Goal: Task Accomplishment & Management: Complete application form

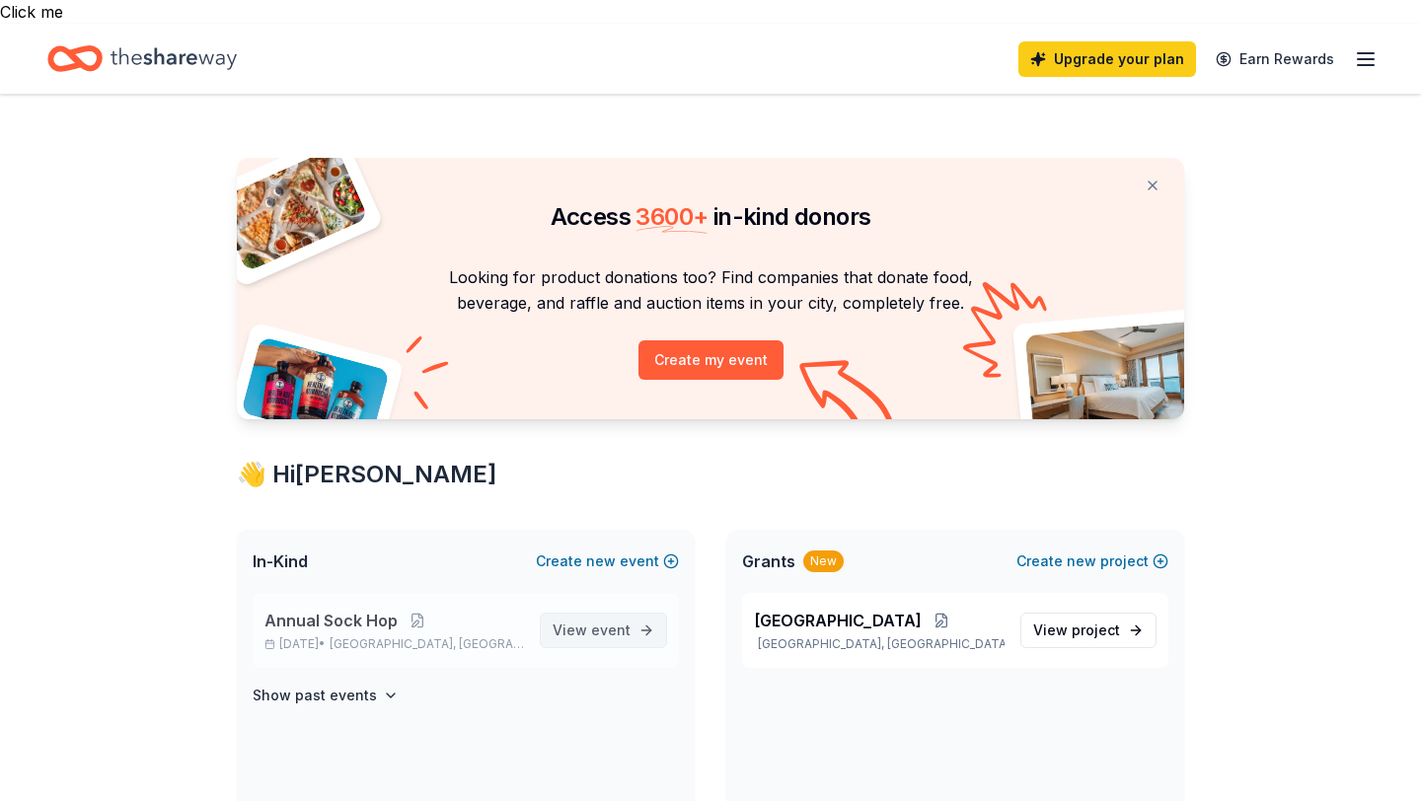
click at [589, 619] on span "View event" at bounding box center [592, 631] width 78 height 24
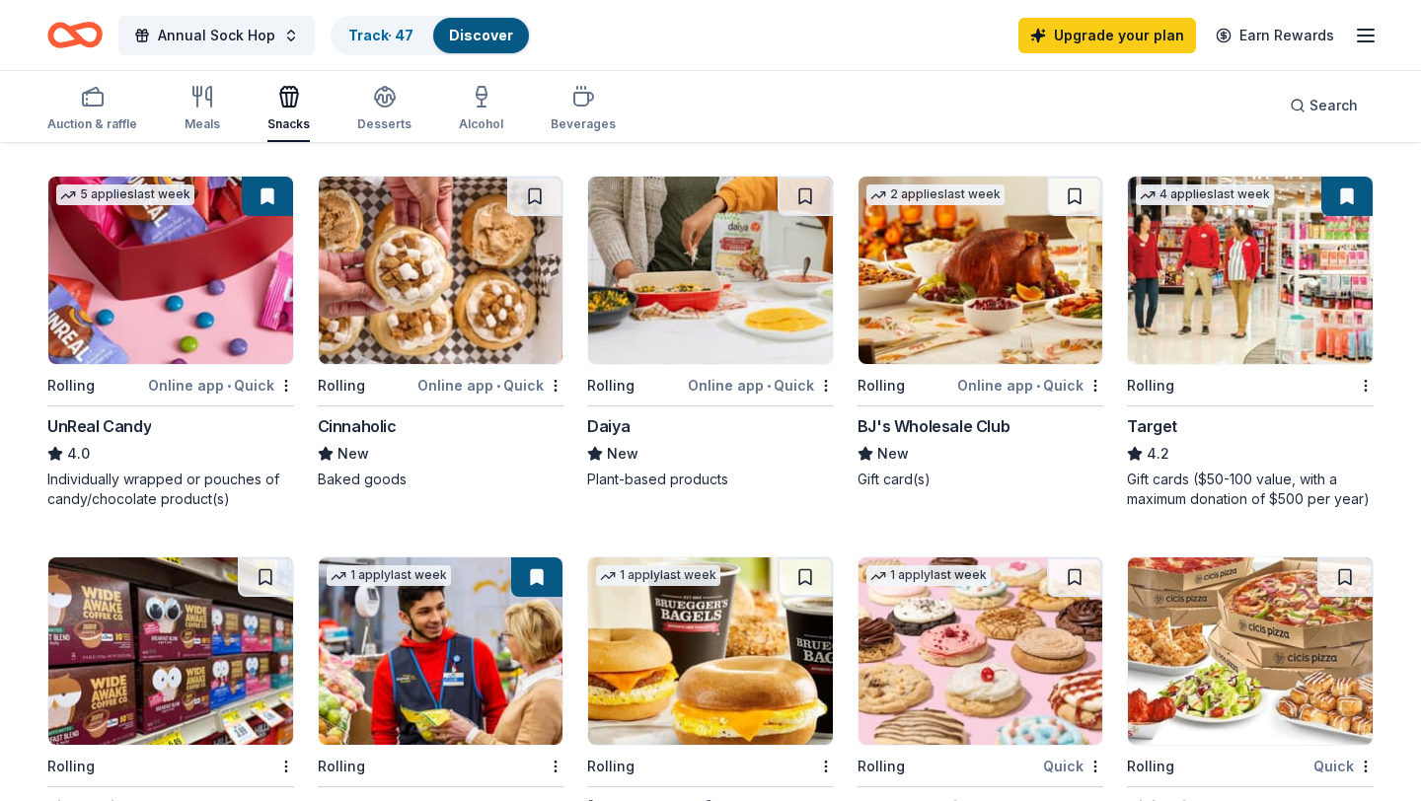
scroll to position [954, 0]
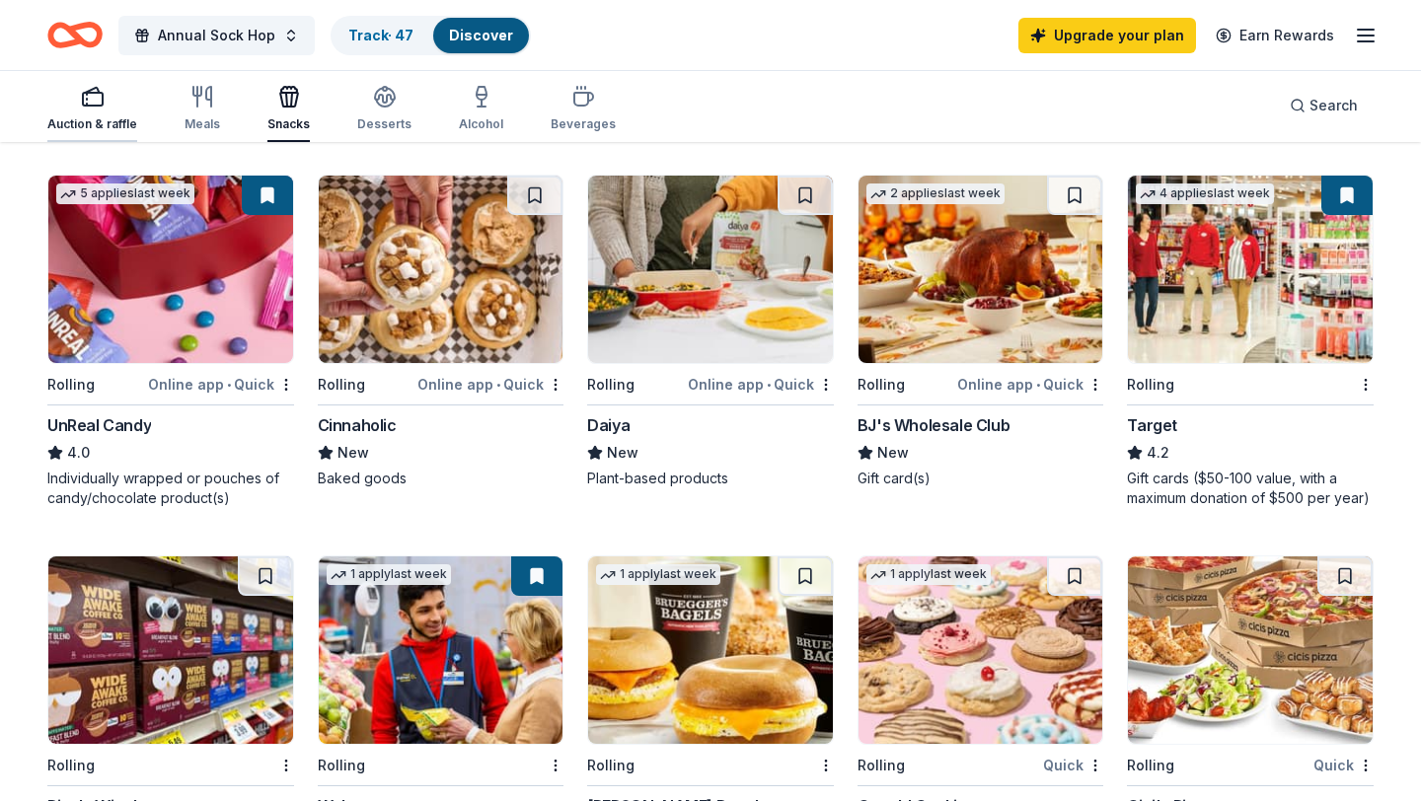
click at [86, 106] on rect "button" at bounding box center [93, 99] width 20 height 13
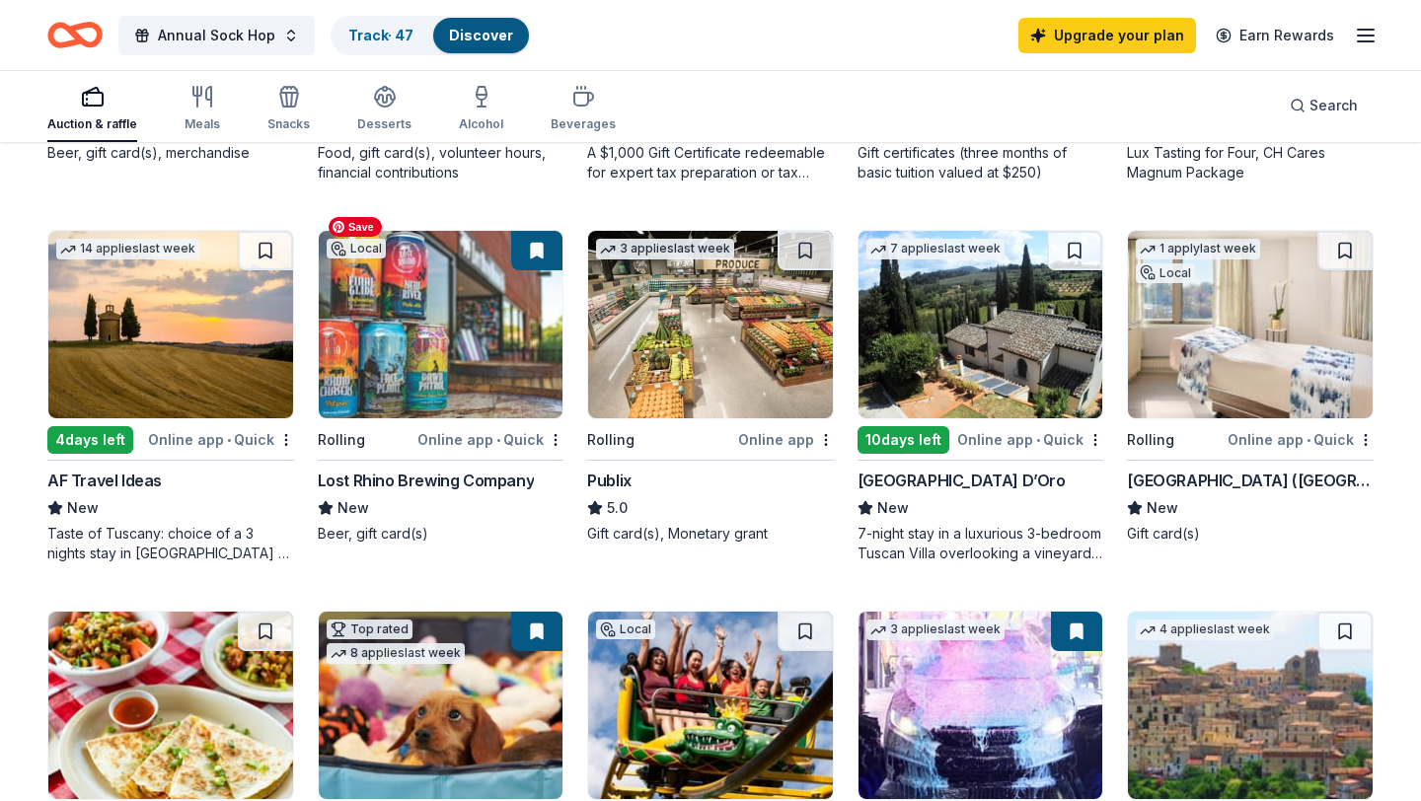
scroll to position [539, 0]
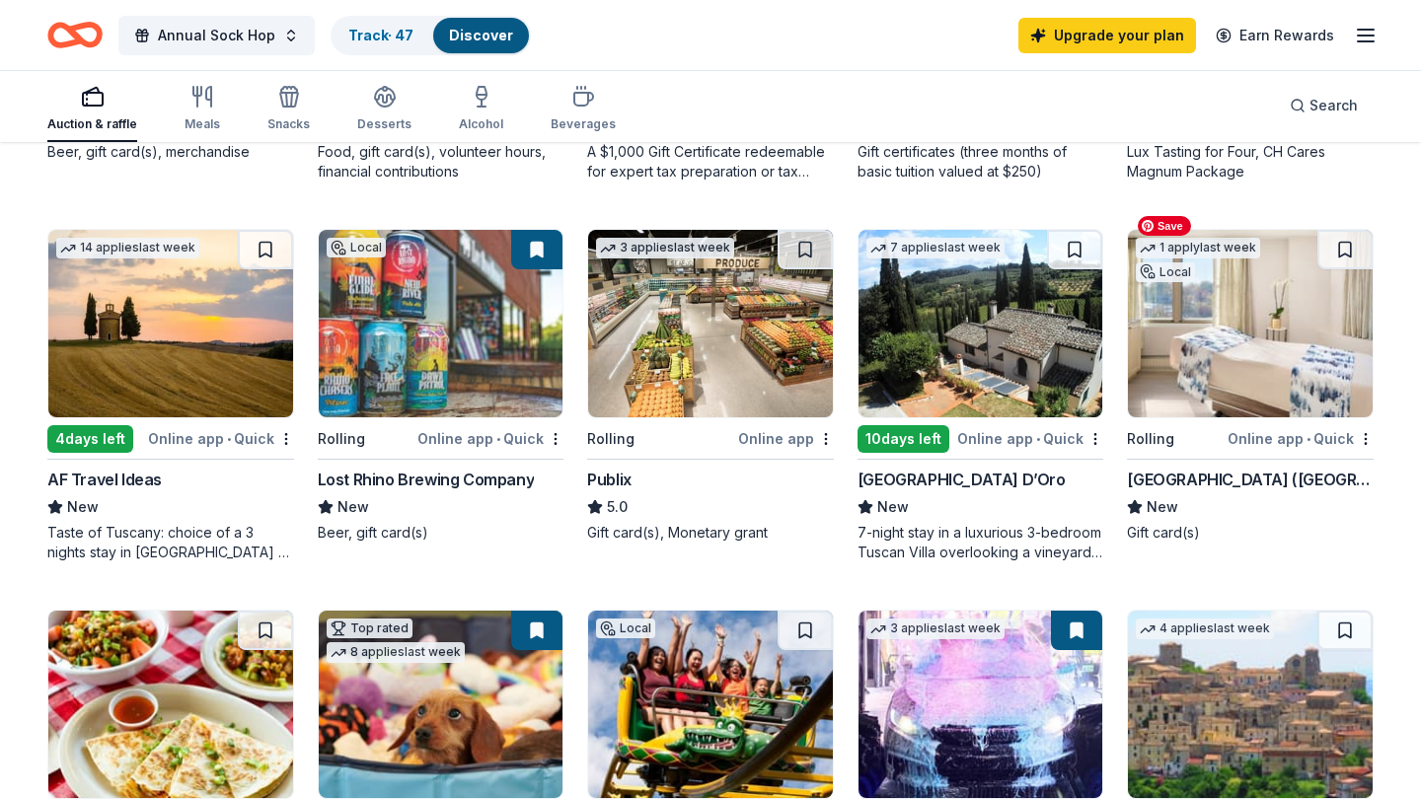
click at [1228, 371] on img at bounding box center [1250, 324] width 245 height 188
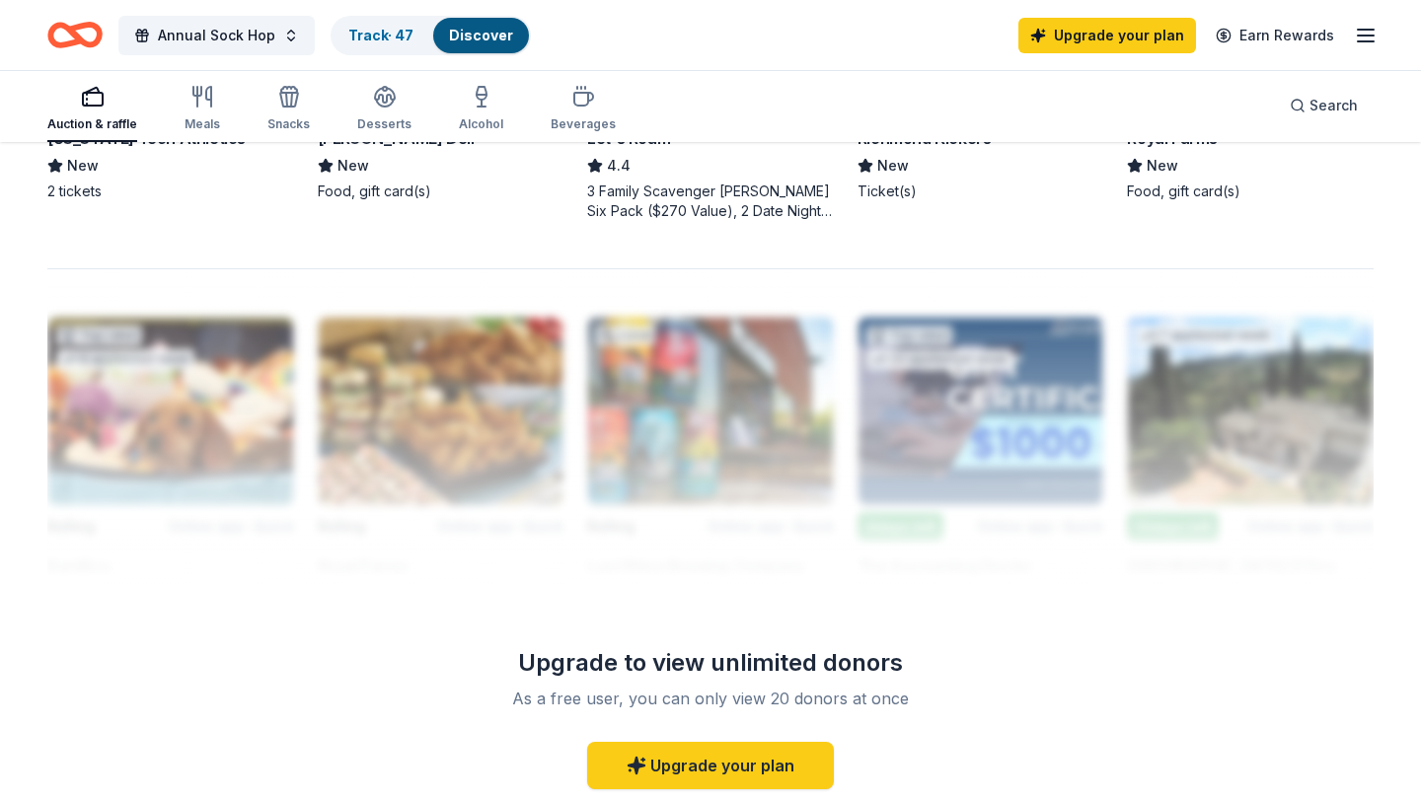
scroll to position [1646, 0]
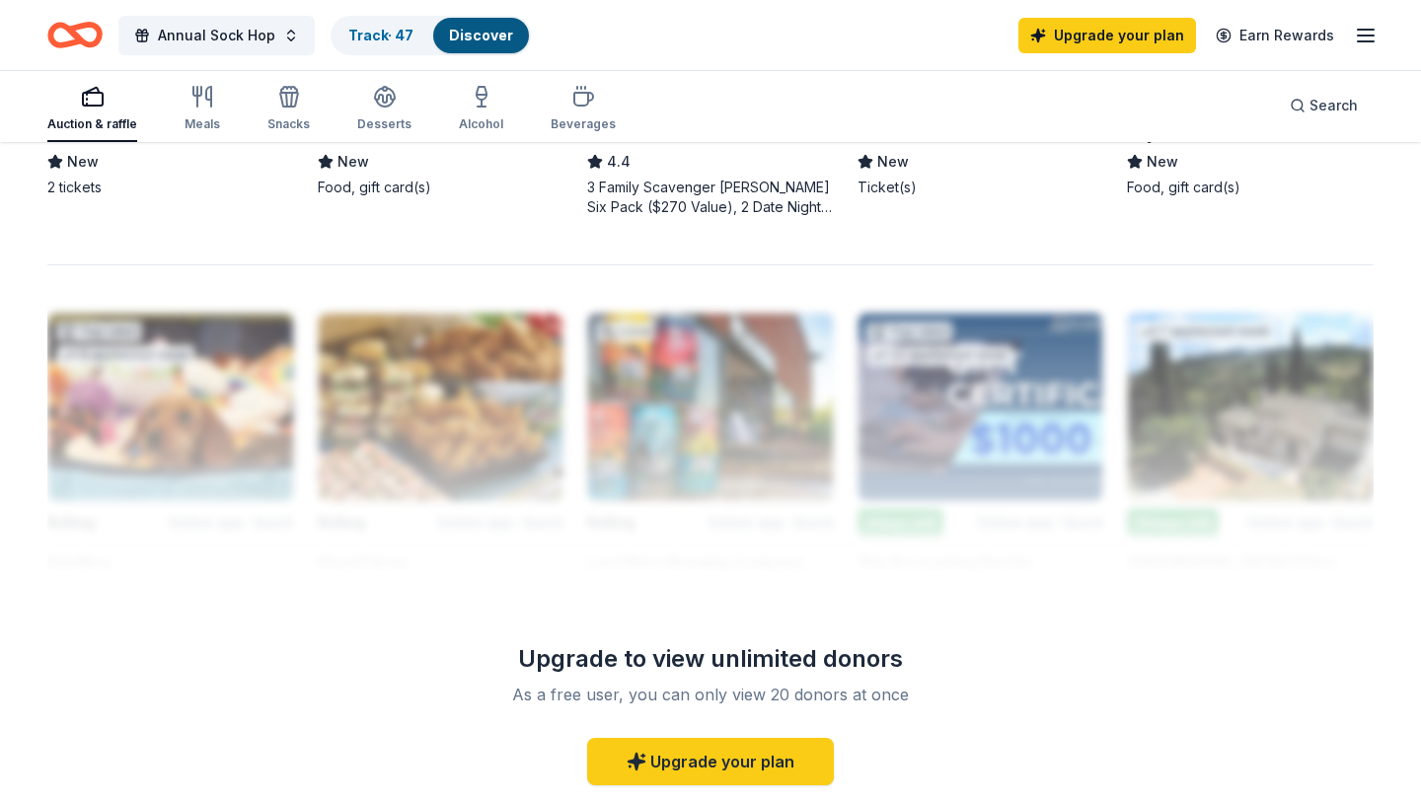
click at [1365, 36] on icon "button" at bounding box center [1366, 36] width 24 height 24
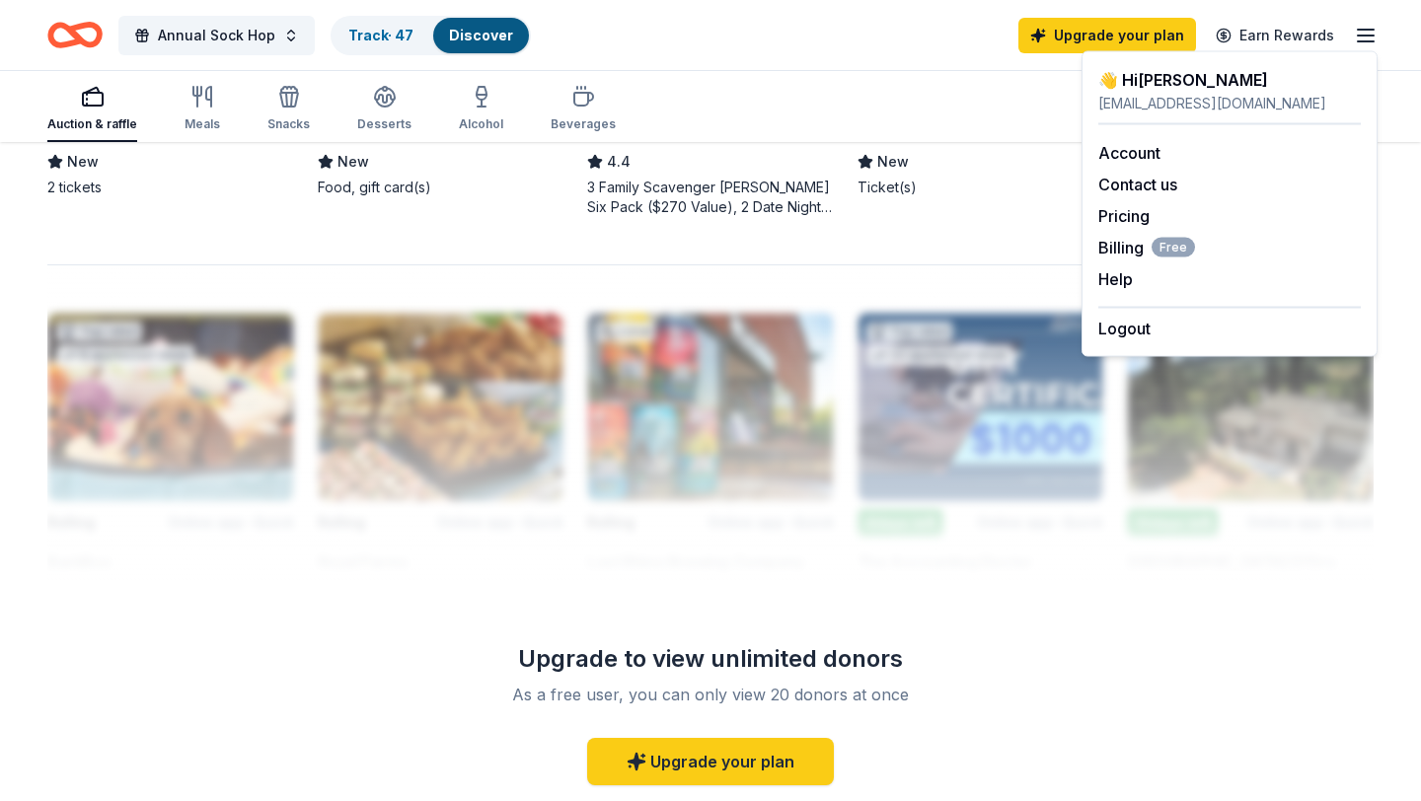
click at [689, 69] on div "Annual Sock Hop Track · 47 Discover Upgrade your plan Earn Rewards" at bounding box center [710, 35] width 1421 height 70
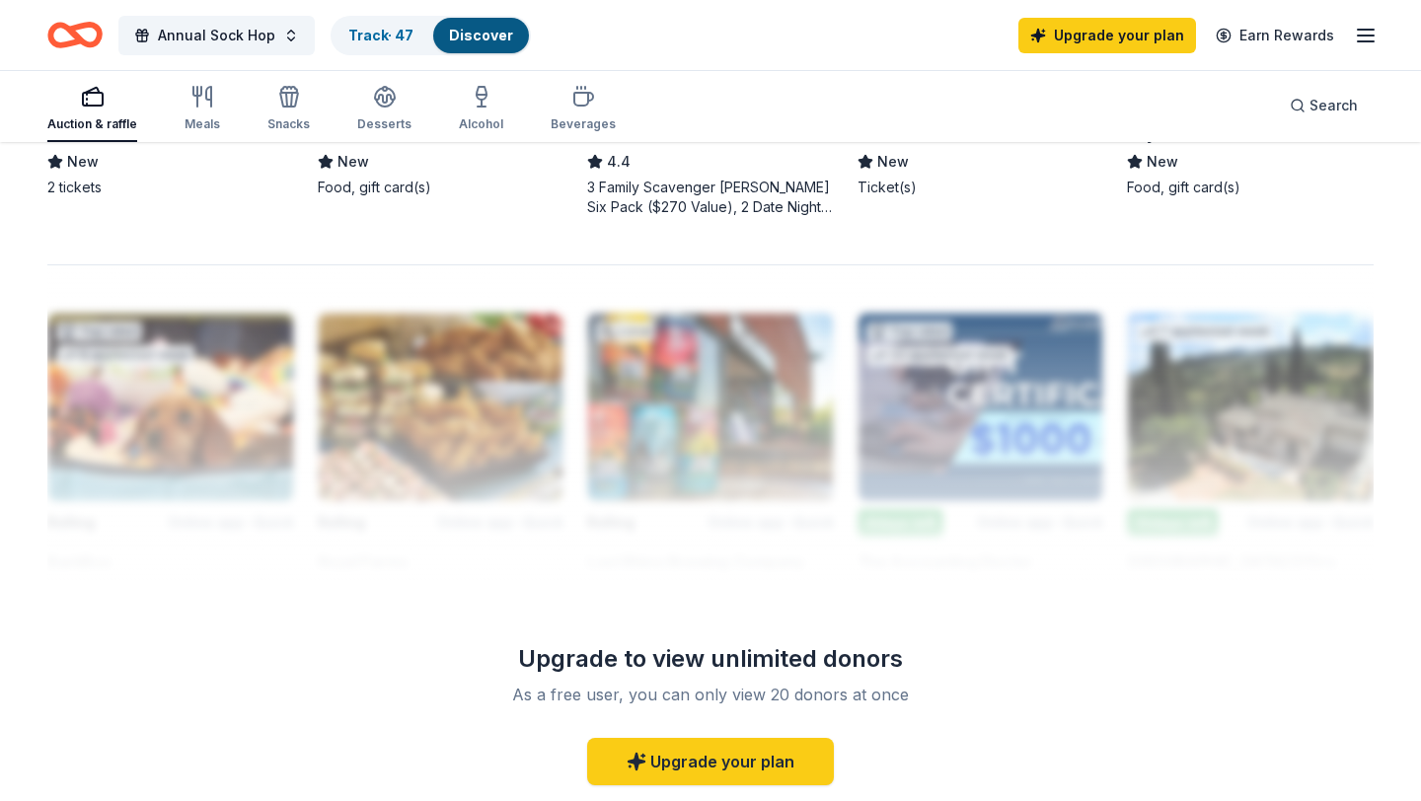
click at [78, 44] on icon "Home" at bounding box center [74, 35] width 55 height 46
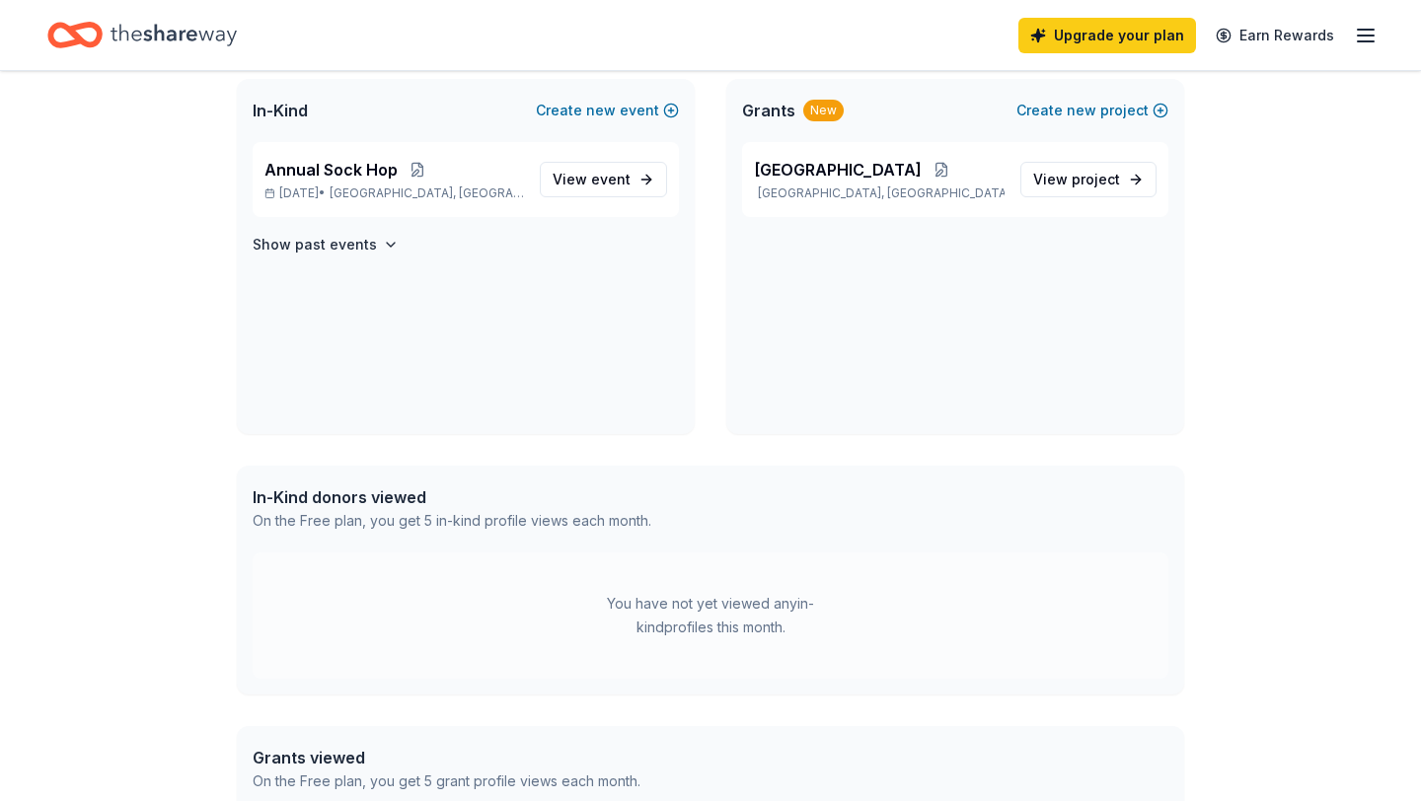
scroll to position [431, 0]
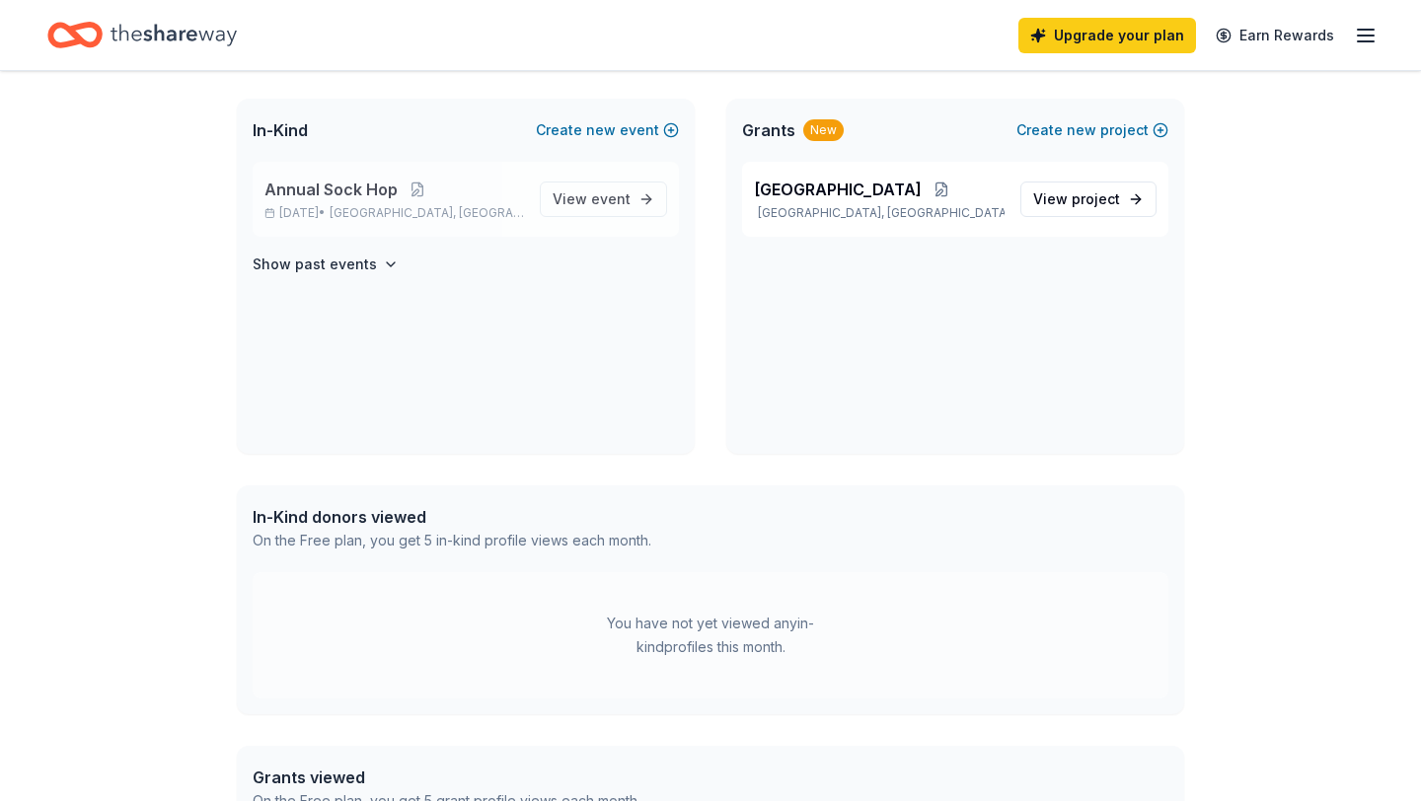
click at [380, 180] on div "Annual Sock Hop [DATE] • [GEOGRAPHIC_DATA], [GEOGRAPHIC_DATA]" at bounding box center [395, 199] width 260 height 43
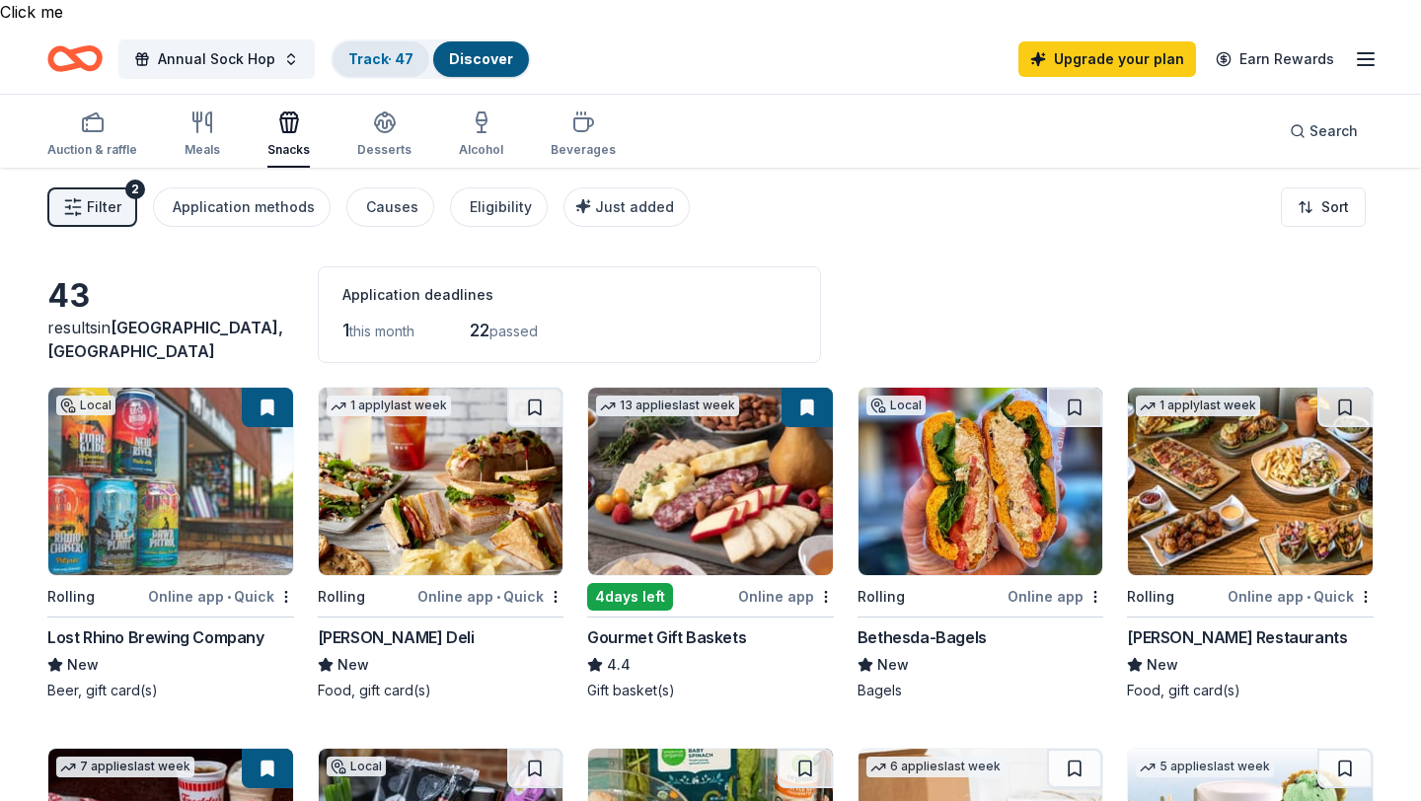
click at [370, 50] on link "Track · 47" at bounding box center [380, 58] width 65 height 17
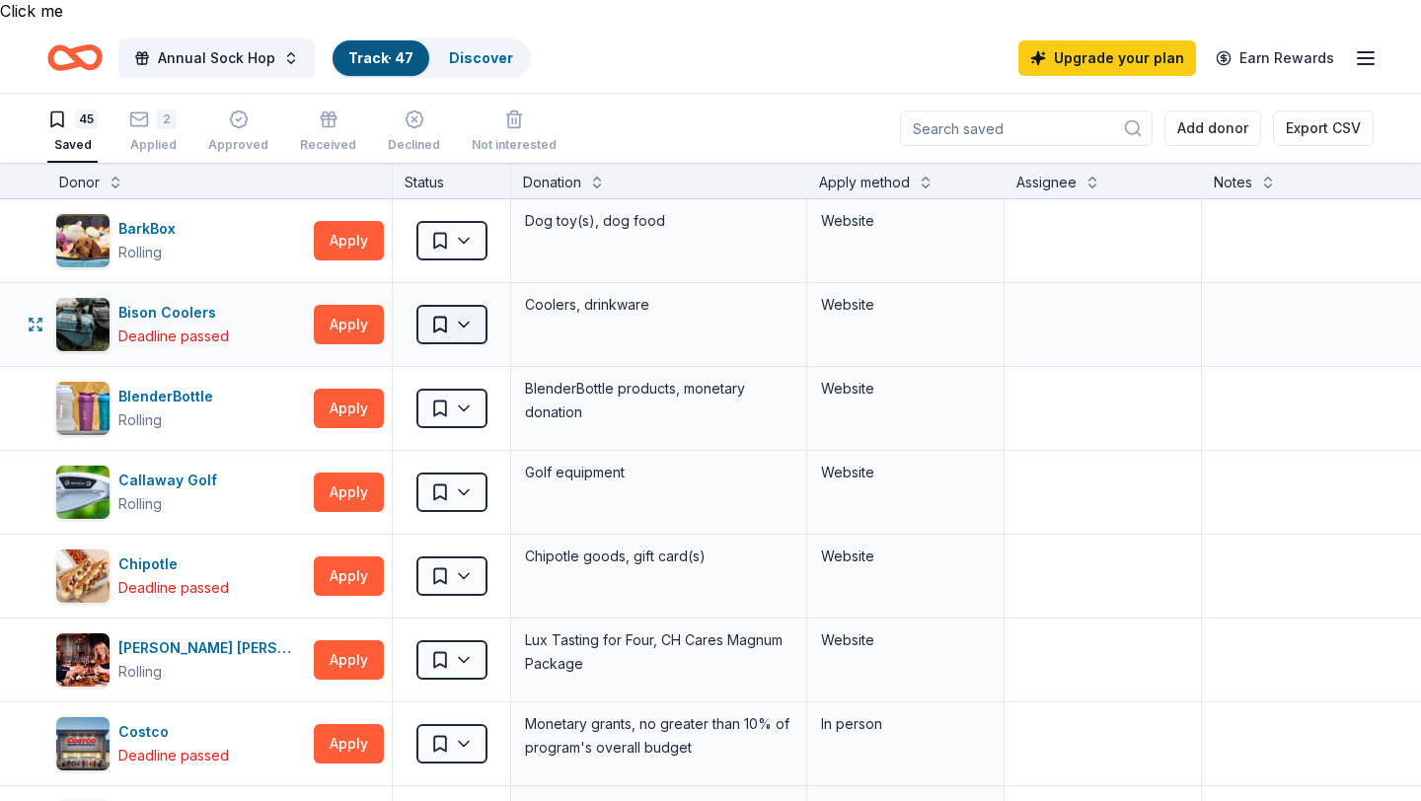
click at [473, 305] on html "Click me Save Annual Sock Hop Track · 47 Discover Upgrade your plan Earn Reward…" at bounding box center [710, 399] width 1421 height 801
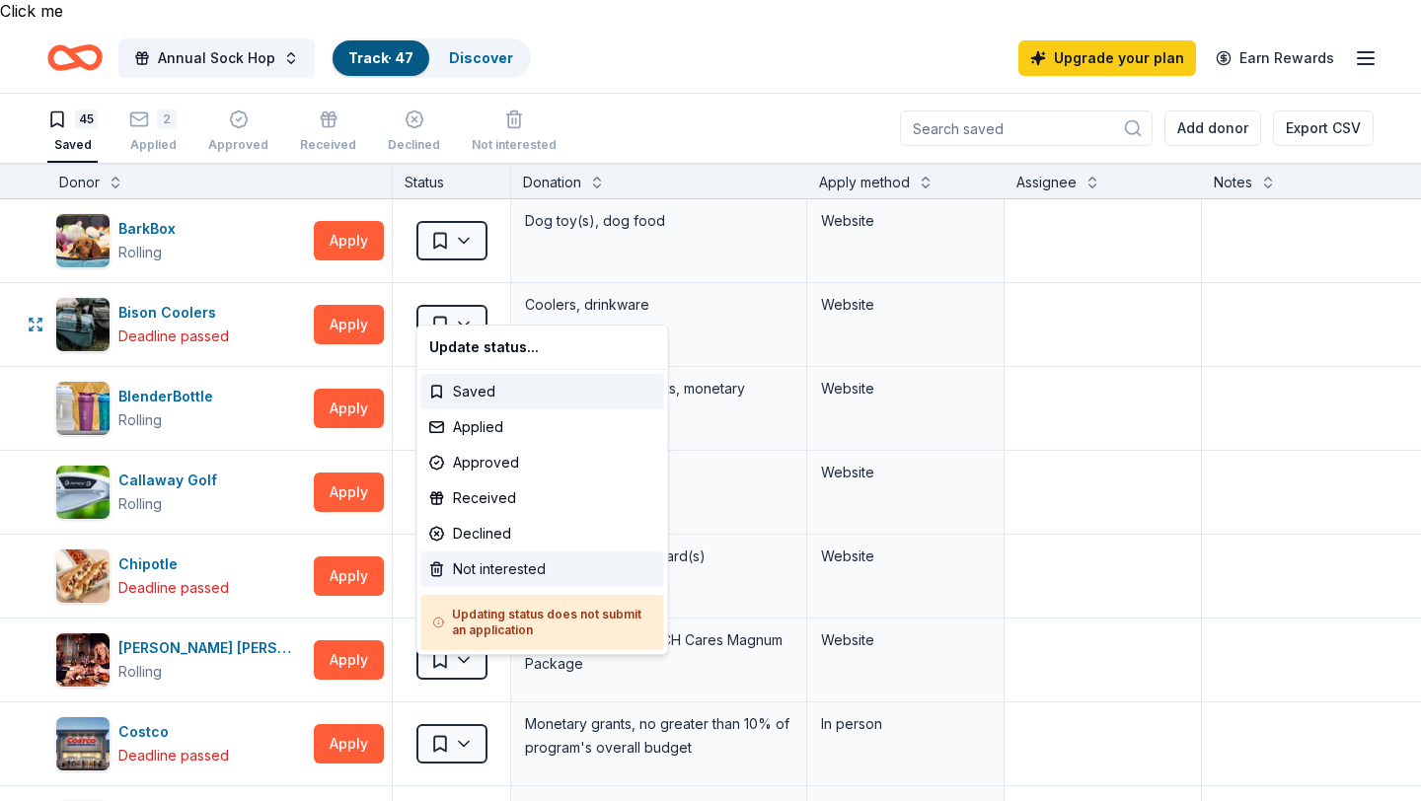
click at [466, 573] on div "Not interested" at bounding box center [542, 570] width 243 height 36
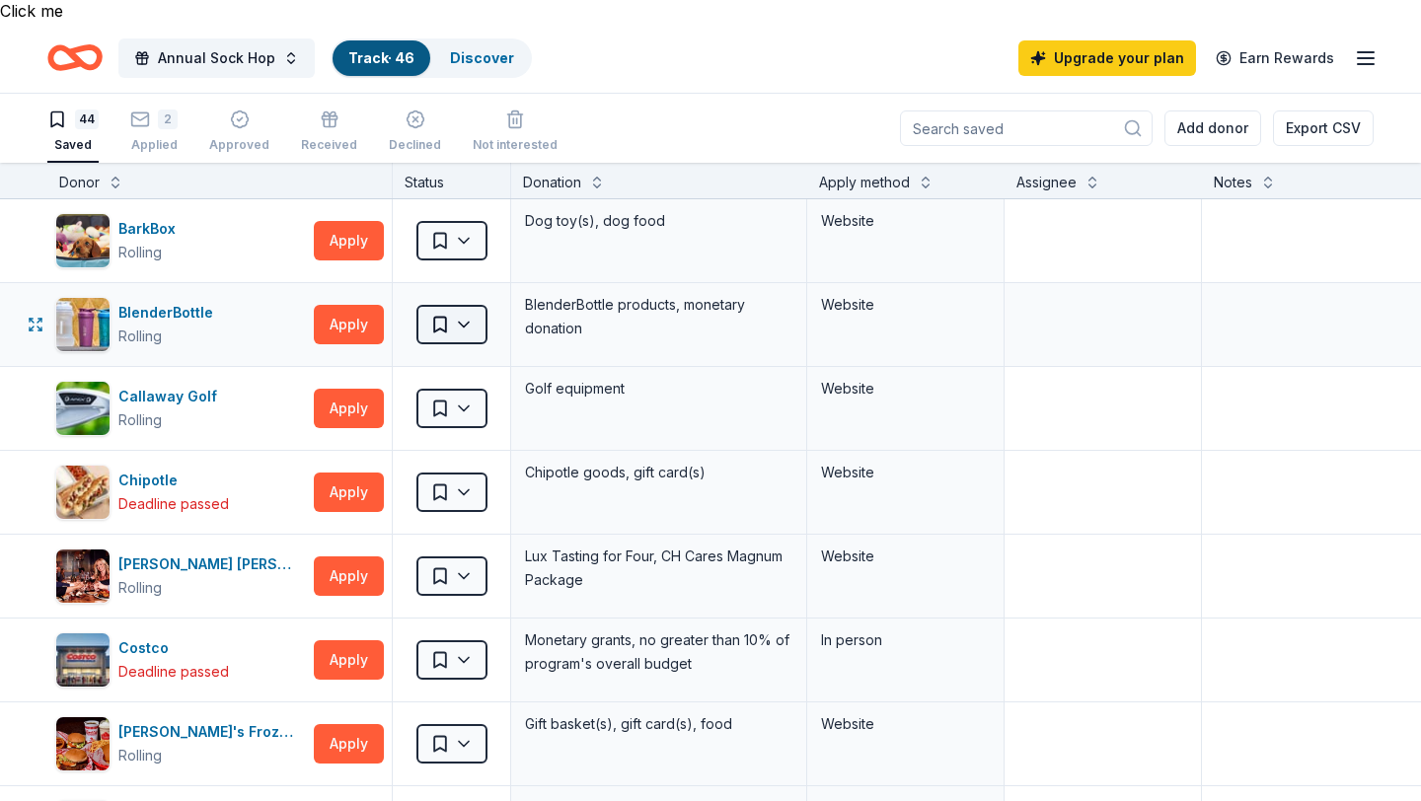
click at [475, 300] on html "Click me Save Annual Sock Hop Track · 46 Discover Upgrade your plan Earn Reward…" at bounding box center [710, 399] width 1421 height 801
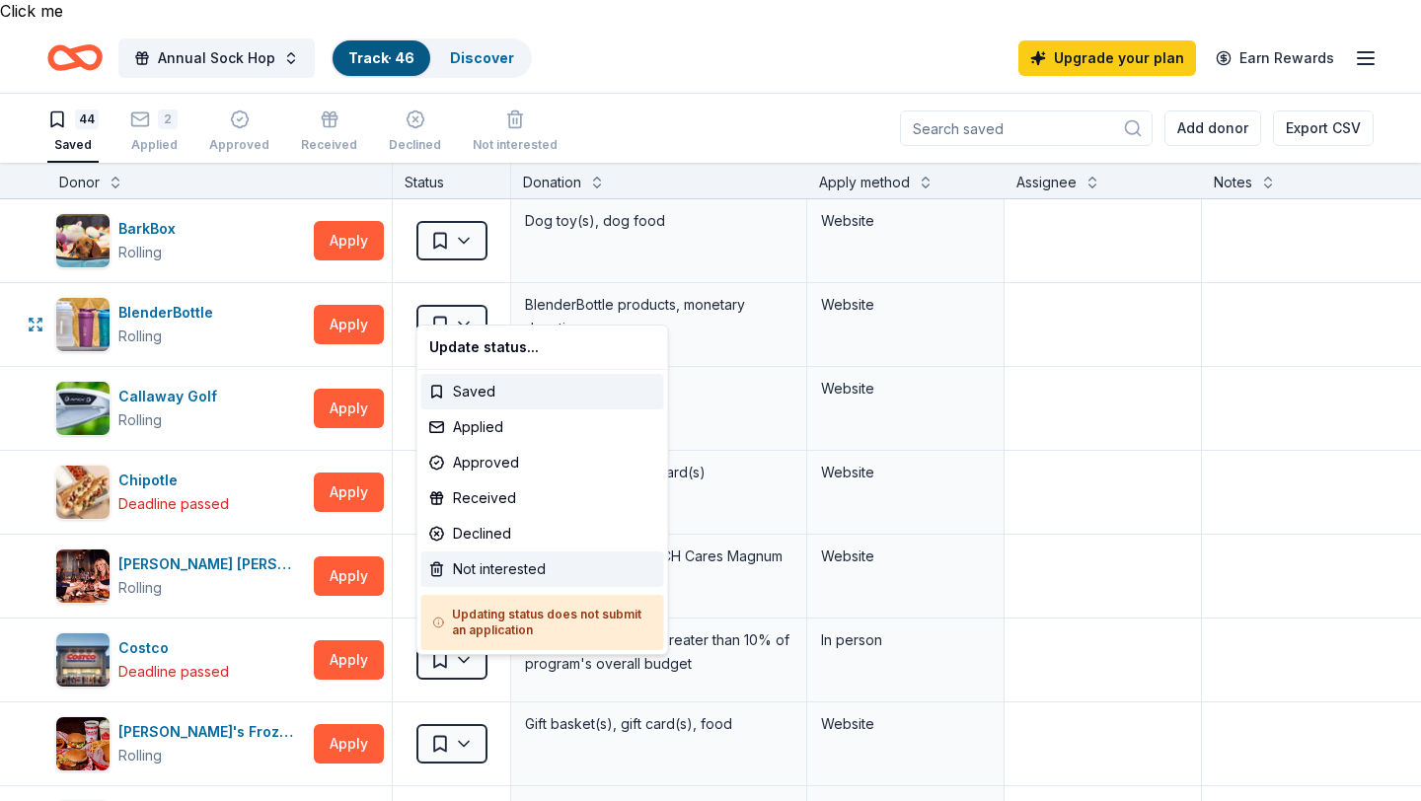
click at [486, 566] on div "Not interested" at bounding box center [542, 570] width 243 height 36
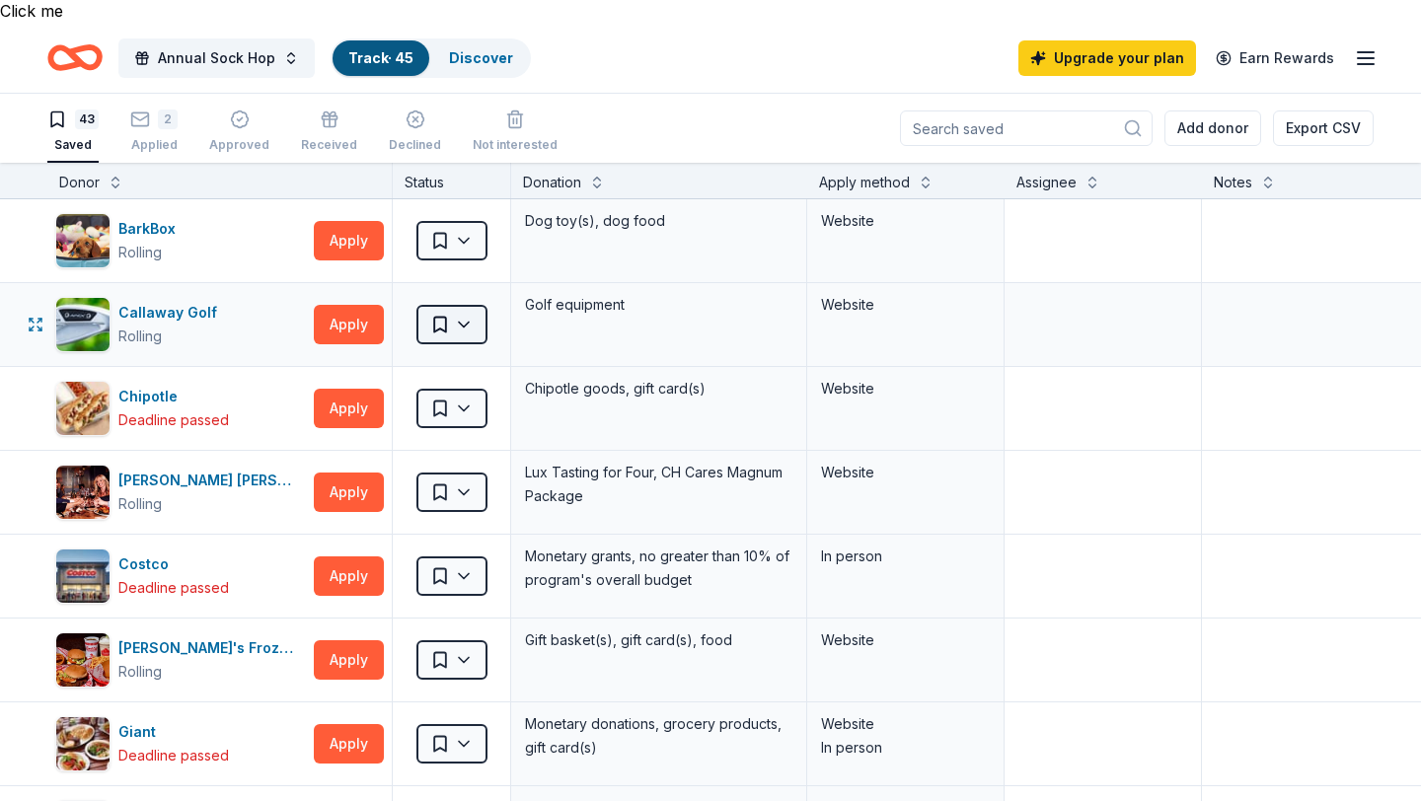
click at [465, 311] on html "Click me Save Annual Sock Hop Track · 45 Discover Upgrade your plan Earn Reward…" at bounding box center [710, 399] width 1421 height 801
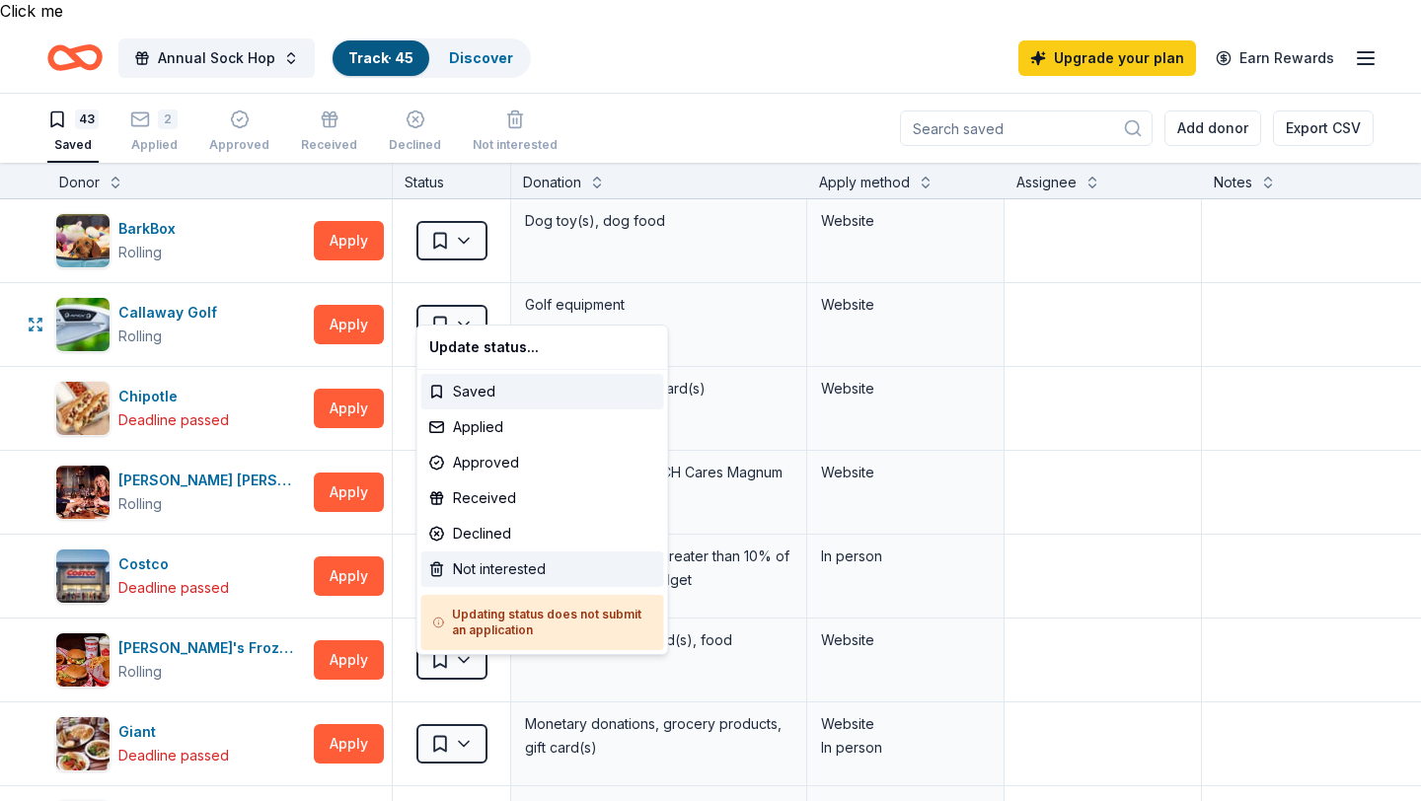
click at [456, 571] on div "Not interested" at bounding box center [542, 570] width 243 height 36
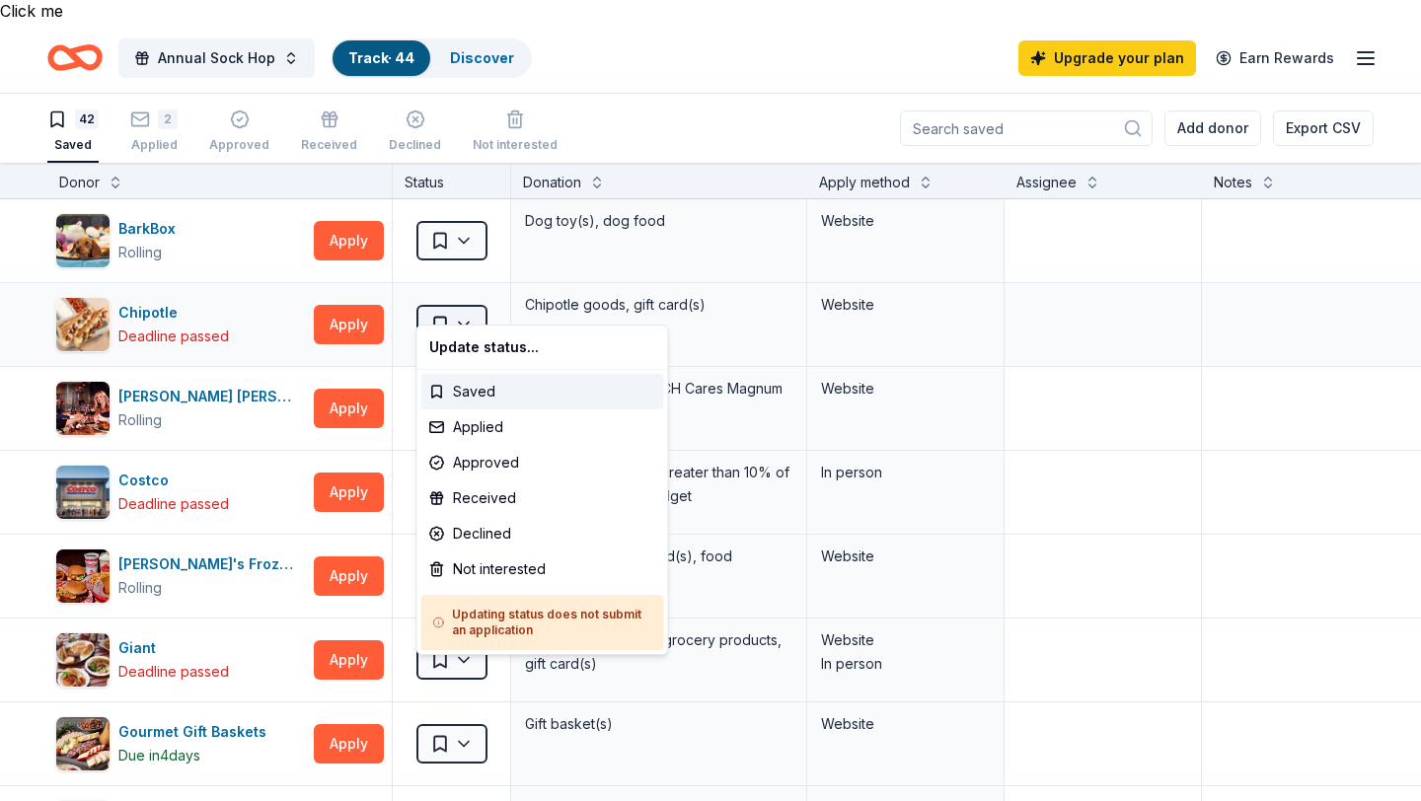
click at [449, 304] on html "Click me Save Annual Sock Hop Track · 44 Discover Upgrade your plan Earn Reward…" at bounding box center [710, 399] width 1421 height 801
click at [454, 568] on div "Not interested" at bounding box center [542, 570] width 243 height 36
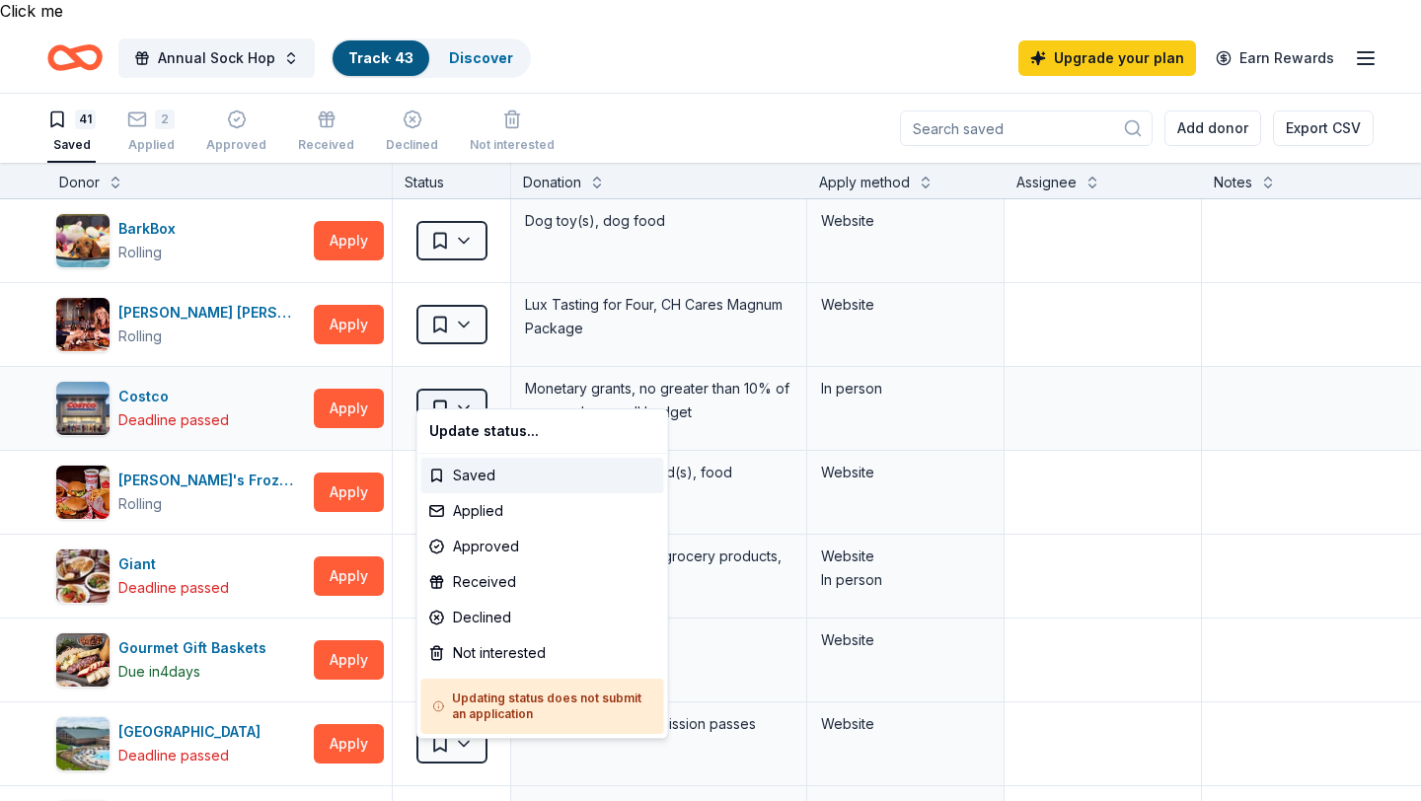
click at [447, 373] on html "Click me Save Annual Sock Hop Track · 43 Discover Upgrade your plan Earn Reward…" at bounding box center [710, 399] width 1421 height 801
click at [499, 646] on div "Not interested" at bounding box center [542, 654] width 243 height 36
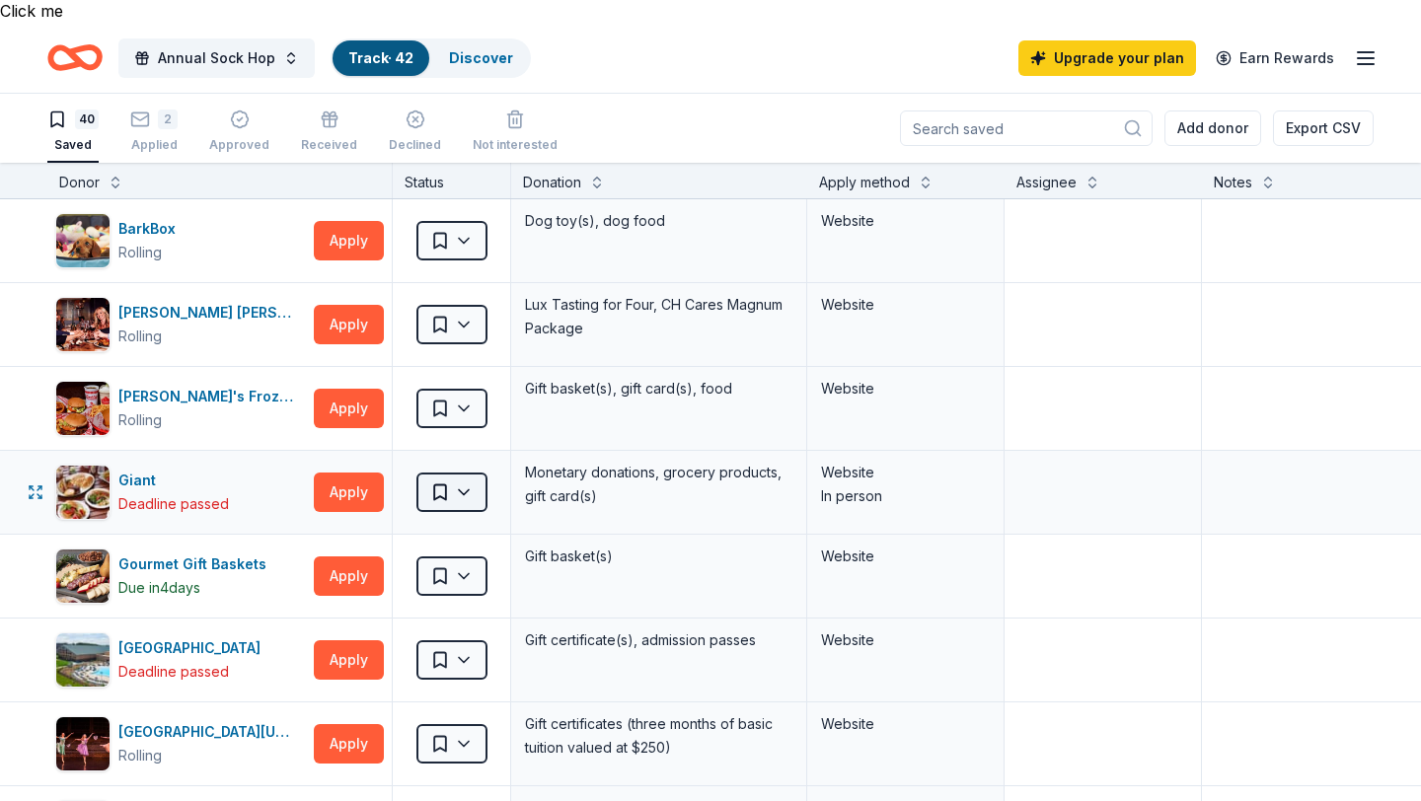
click at [463, 472] on html "Click me Save Annual Sock Hop Track · 42 Discover Upgrade your plan Earn Reward…" at bounding box center [710, 399] width 1421 height 801
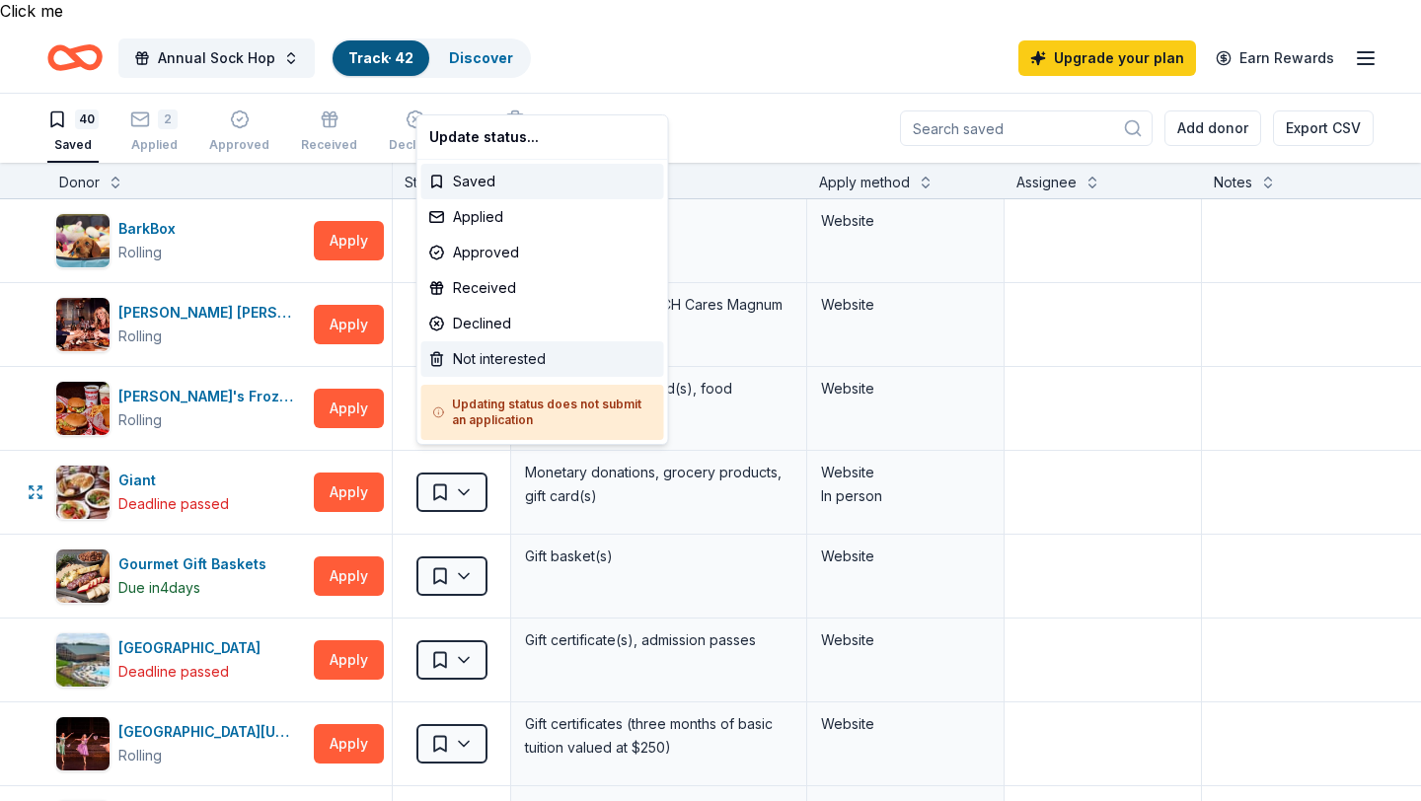
click at [450, 367] on div "Not interested" at bounding box center [542, 359] width 243 height 36
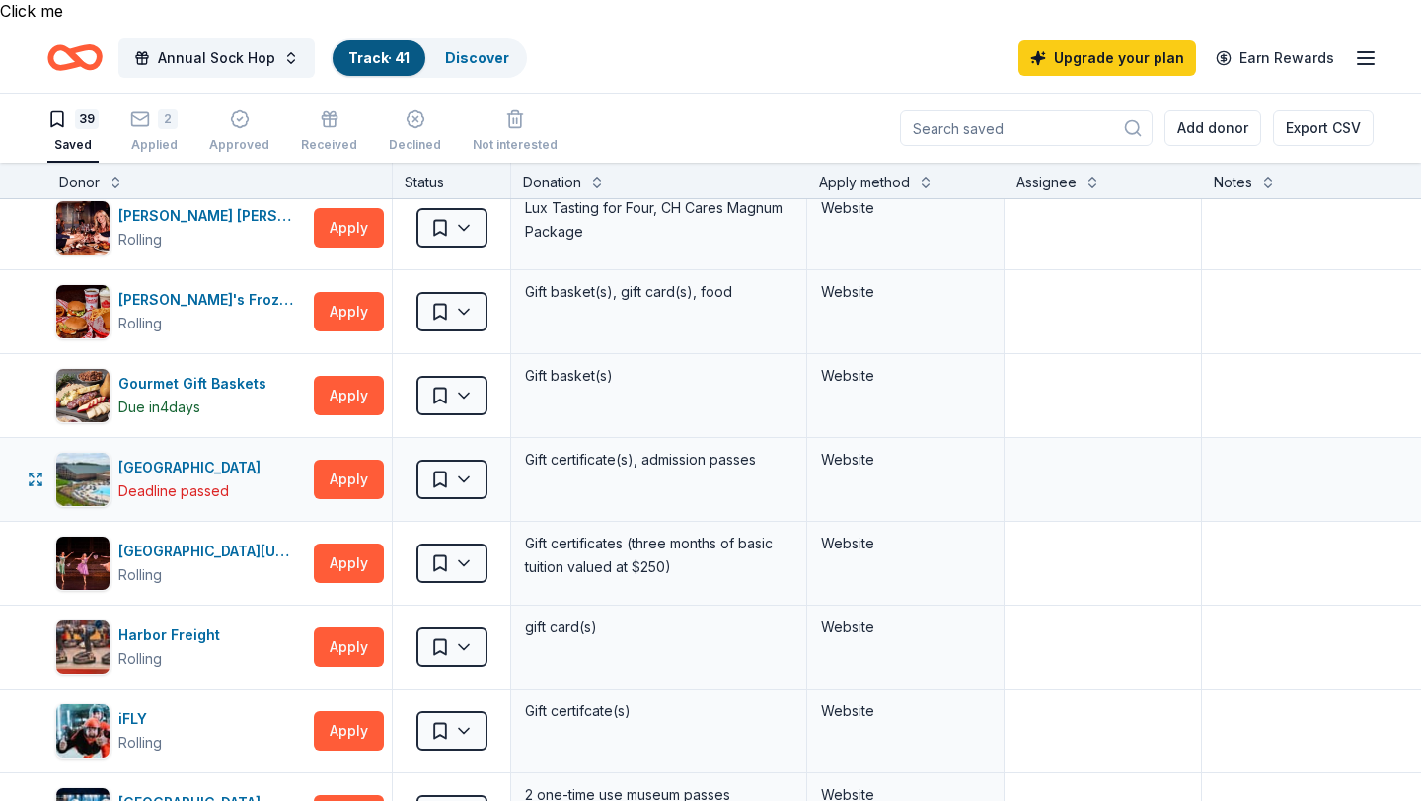
scroll to position [103, 0]
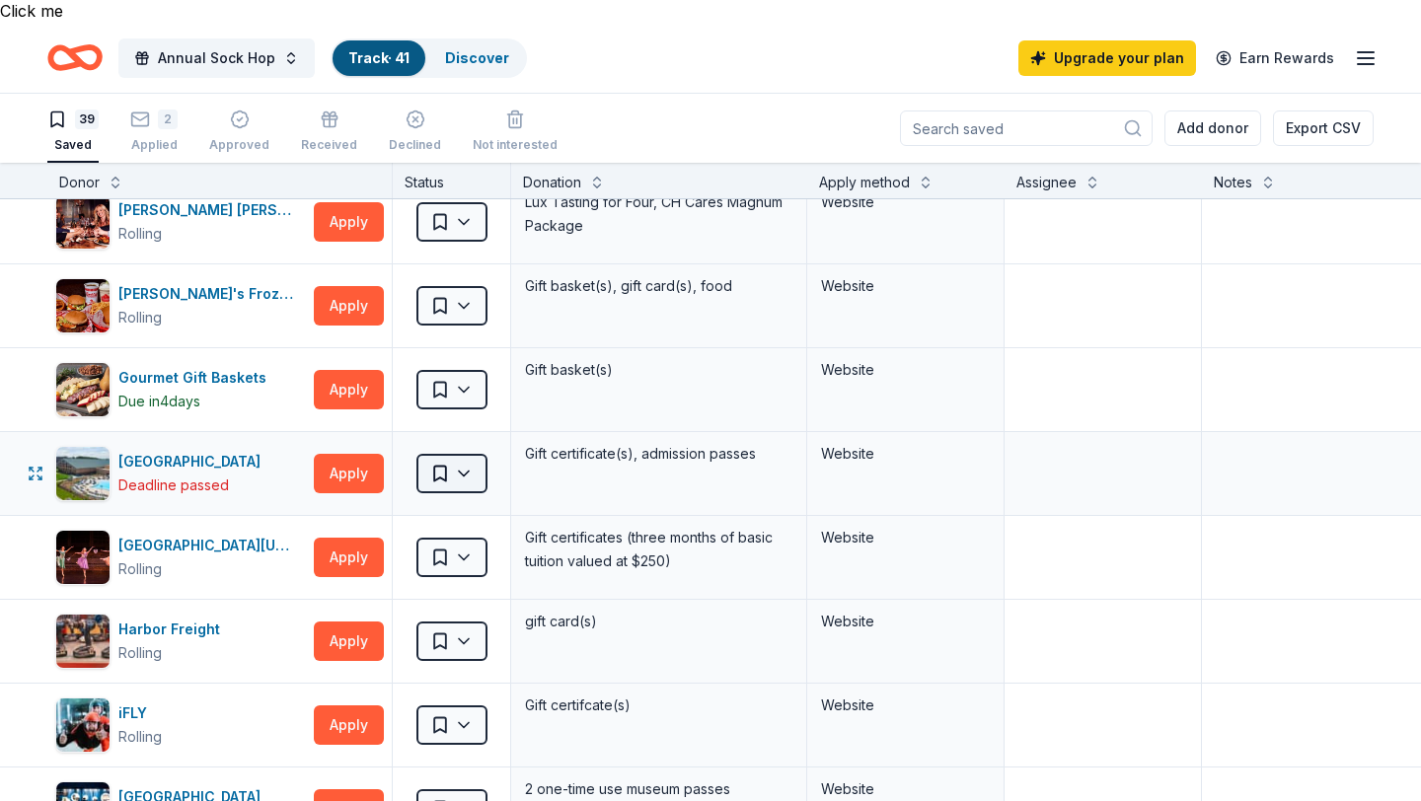
click at [441, 446] on html "Click me Save Annual Sock Hop Track · 41 Discover Upgrade your plan Earn Reward…" at bounding box center [710, 399] width 1421 height 801
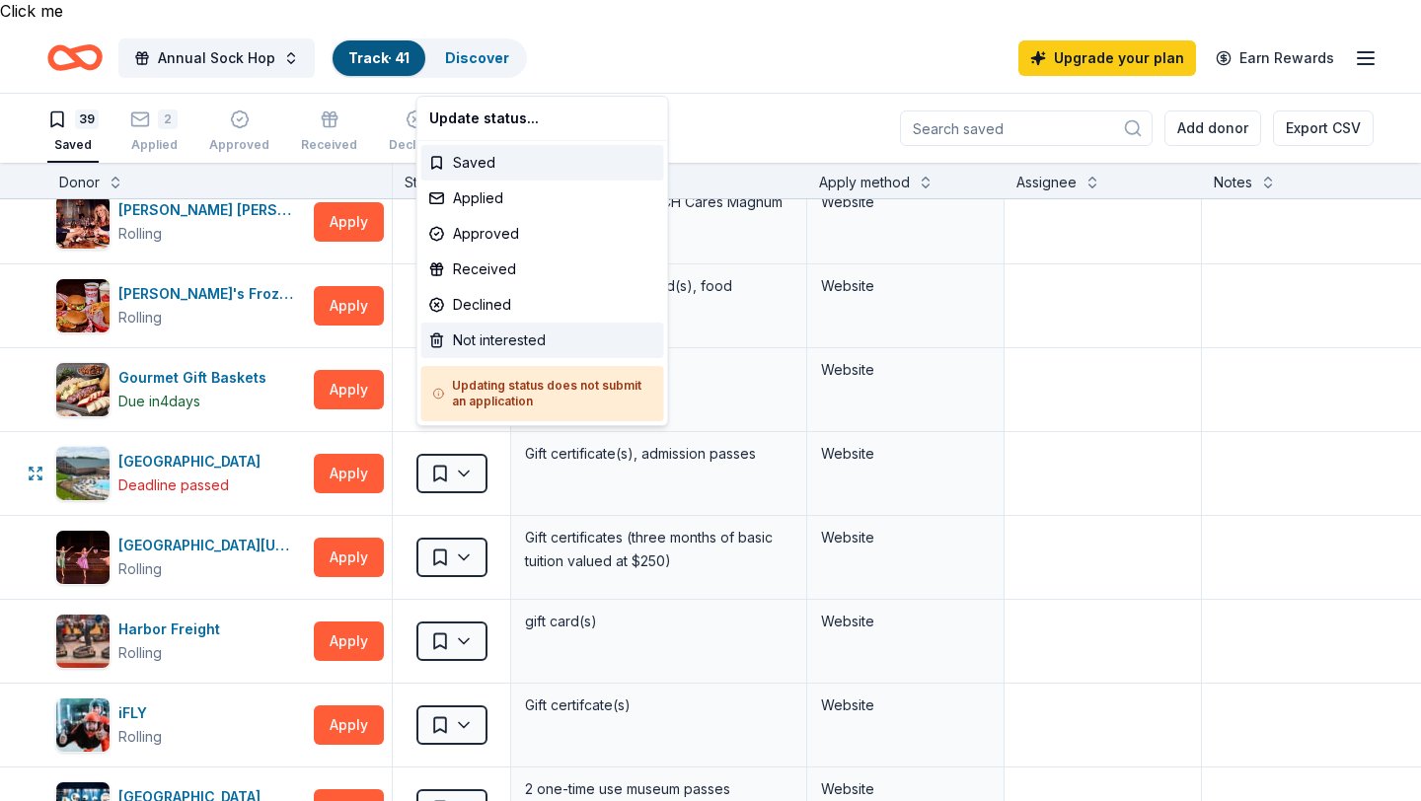
click at [454, 337] on div "Not interested" at bounding box center [542, 341] width 243 height 36
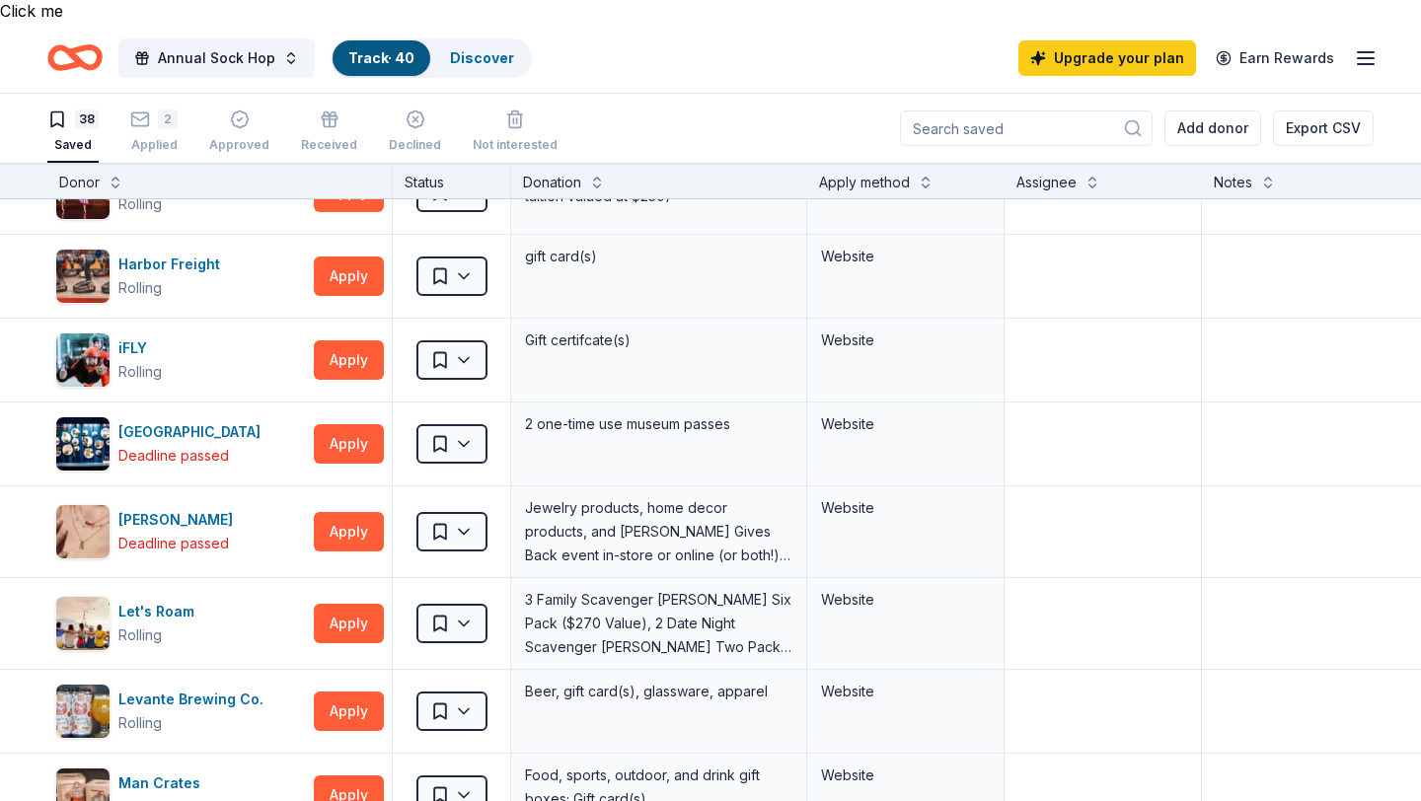
scroll to position [0, 0]
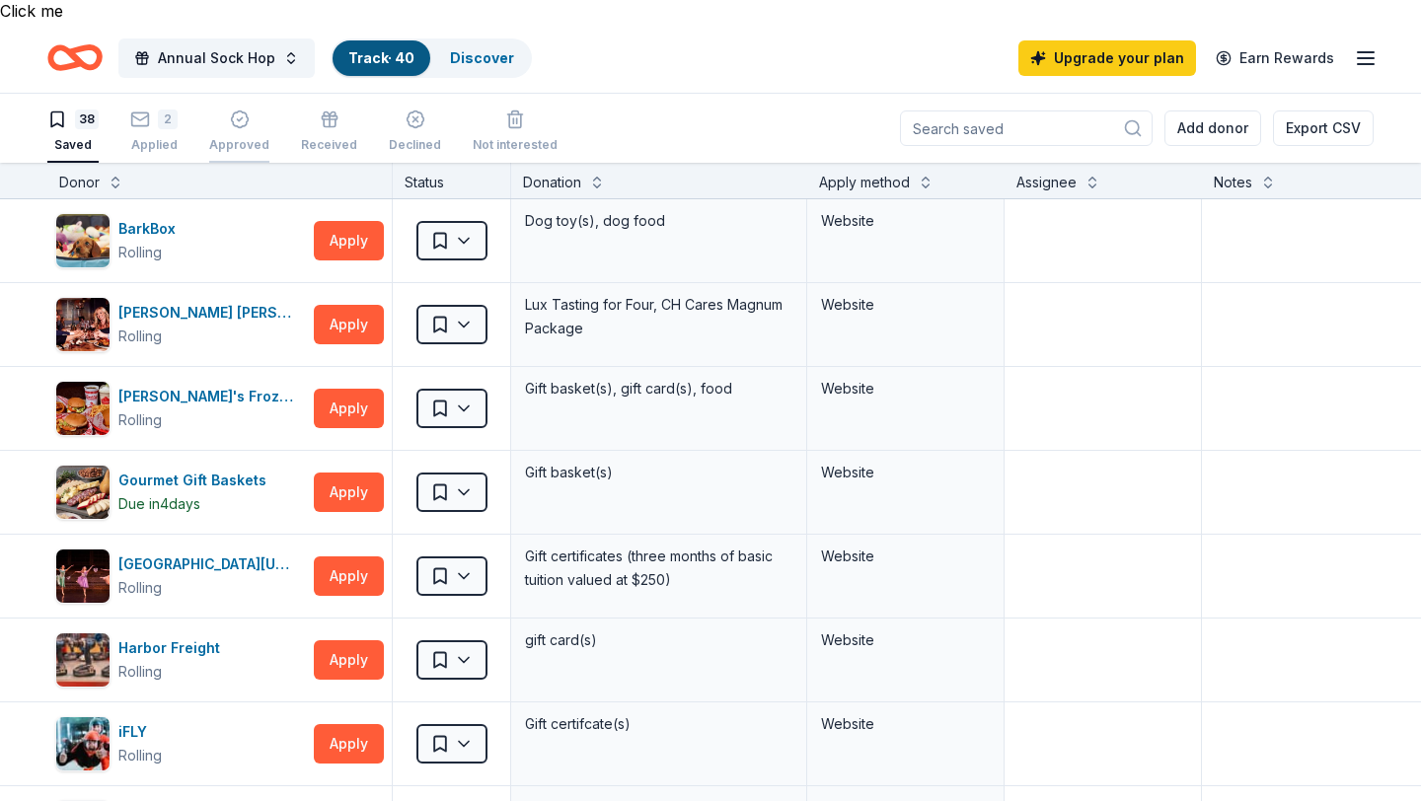
click at [222, 137] on div "Approved" at bounding box center [239, 145] width 60 height 16
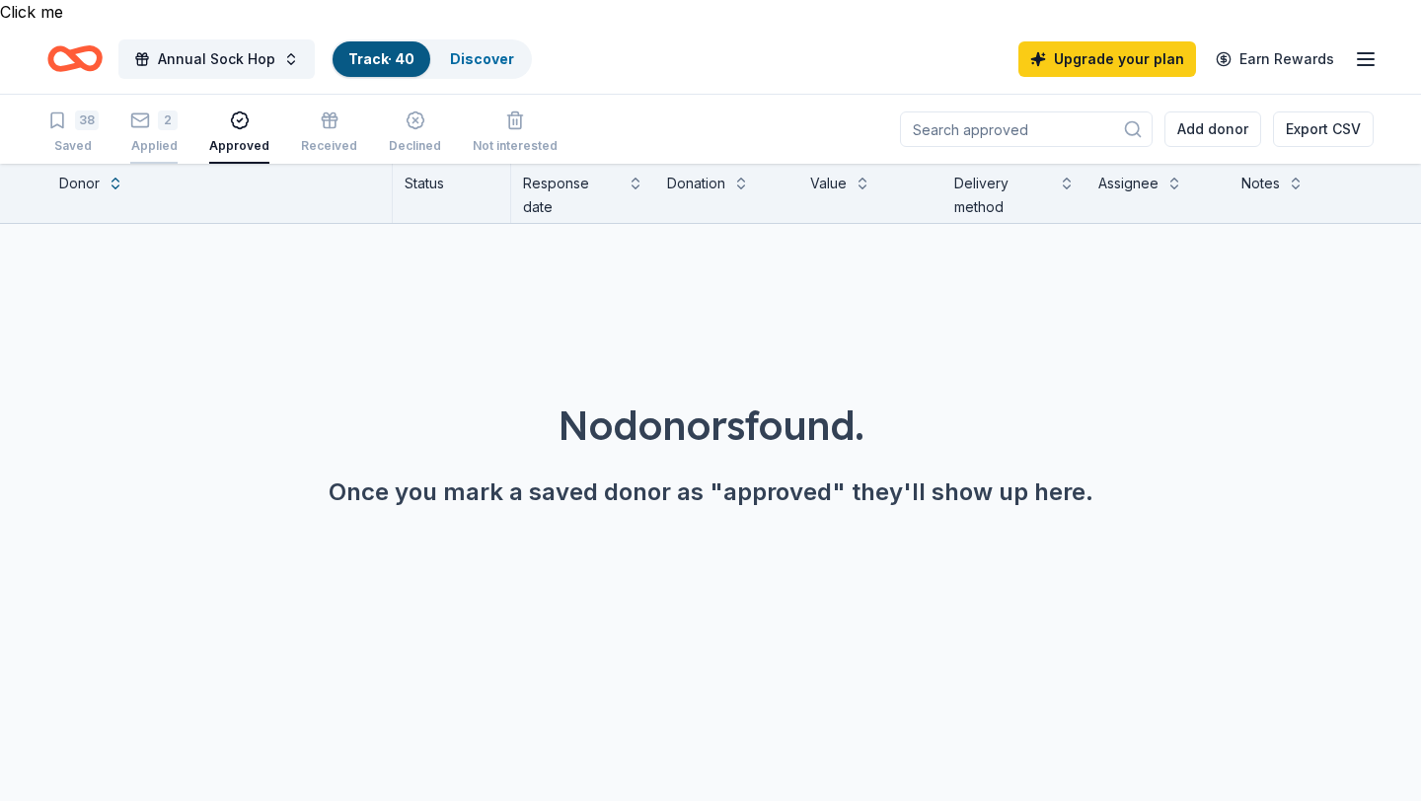
click at [154, 112] on div "2 Applied" at bounding box center [153, 132] width 47 height 43
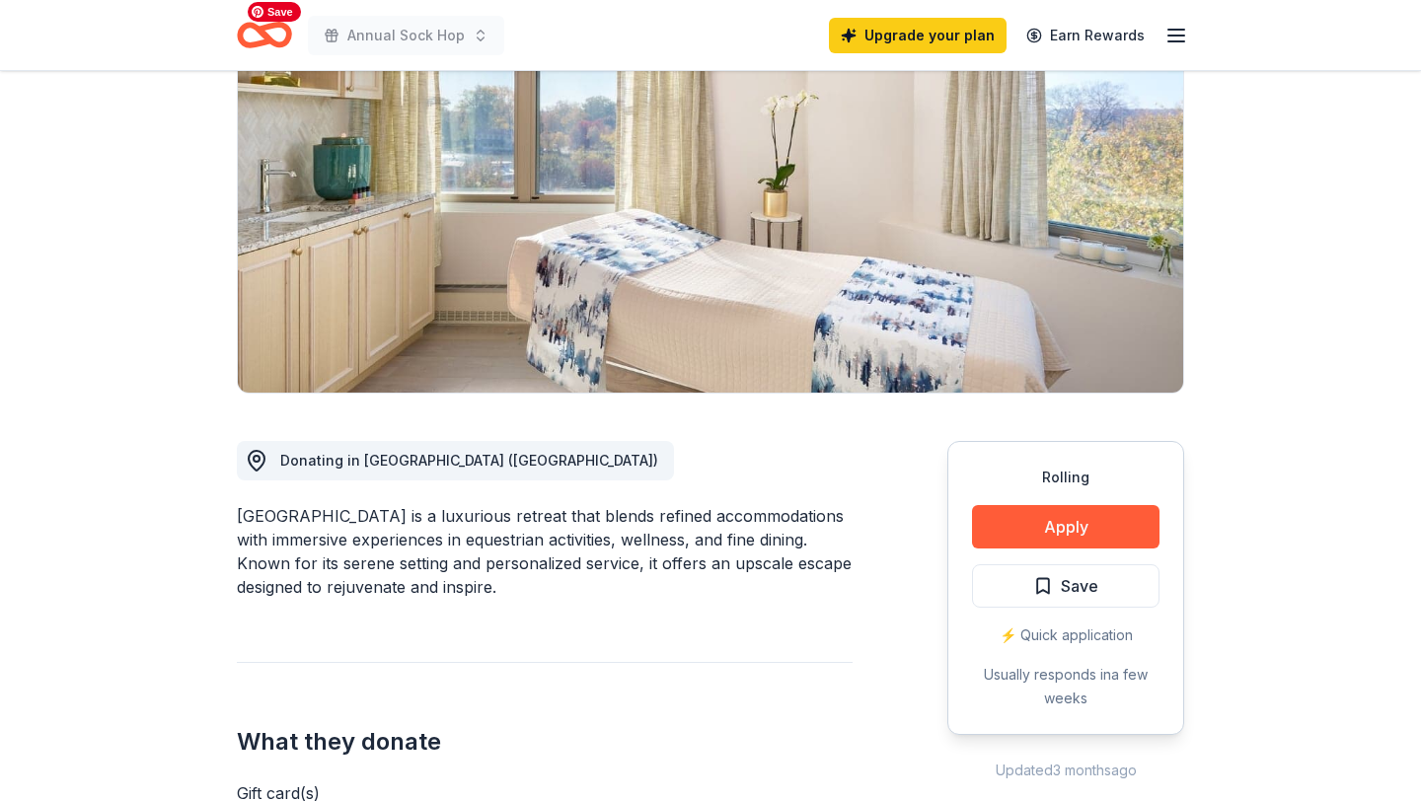
scroll to position [232, 0]
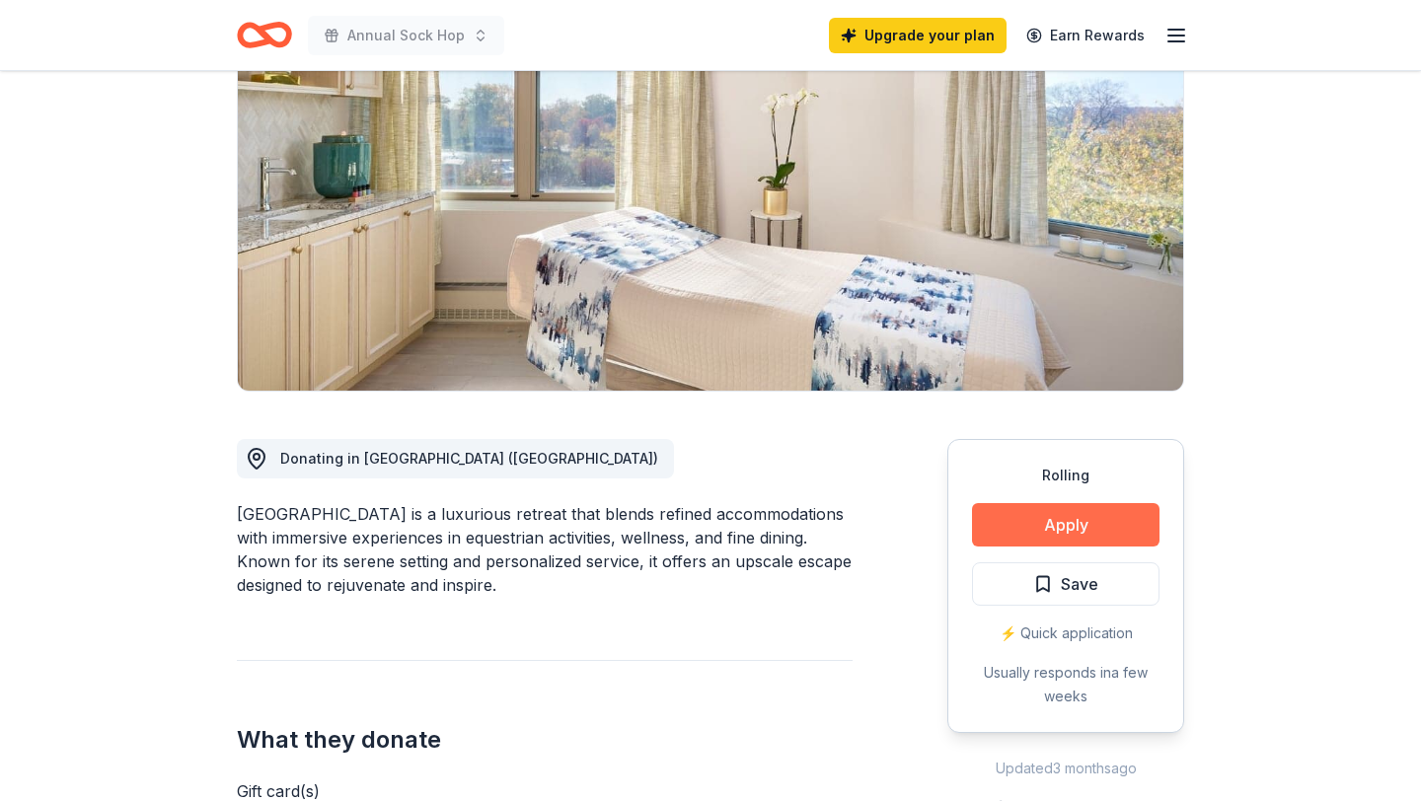
click at [1044, 507] on button "Apply" at bounding box center [1066, 524] width 188 height 43
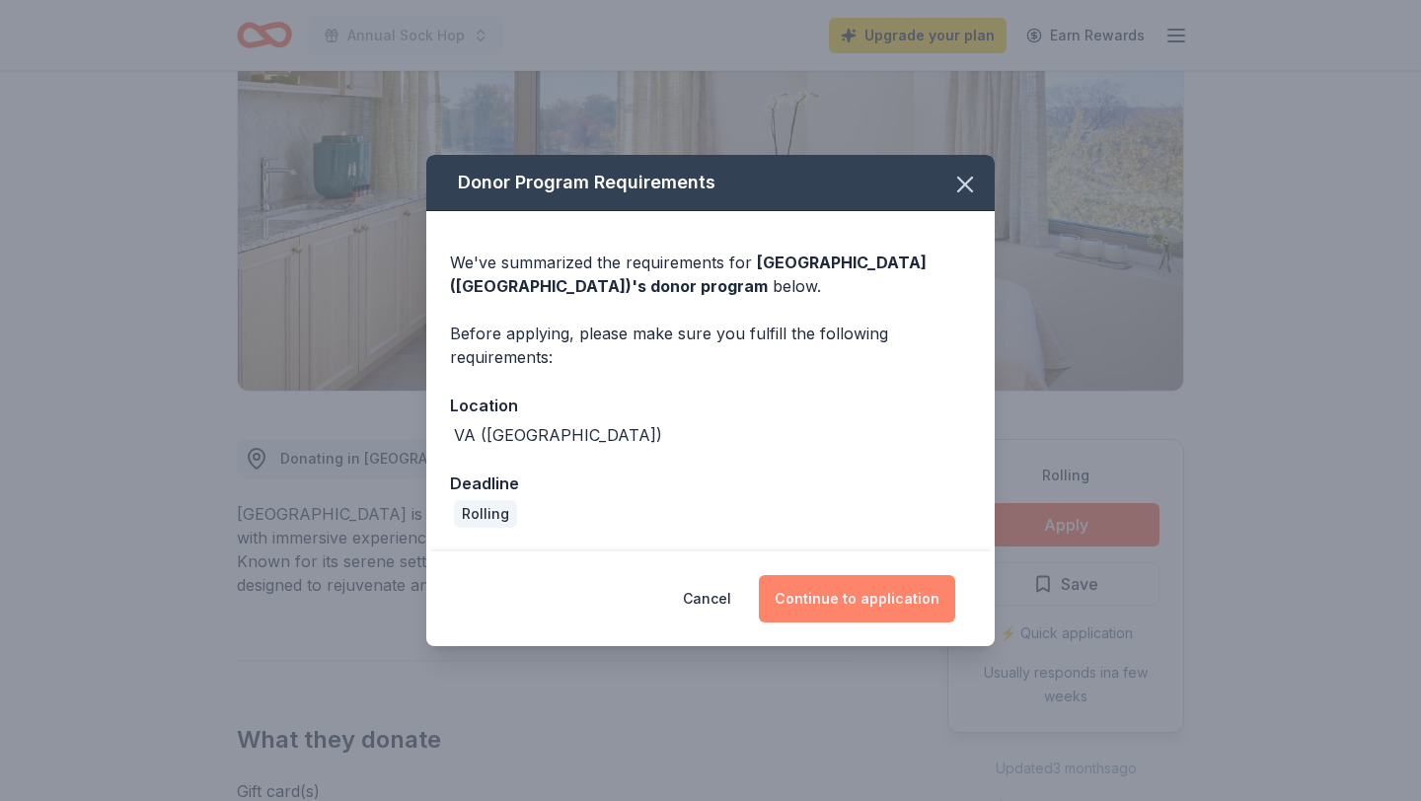
click at [868, 600] on button "Continue to application" at bounding box center [857, 598] width 196 height 47
